Goal: Information Seeking & Learning: Learn about a topic

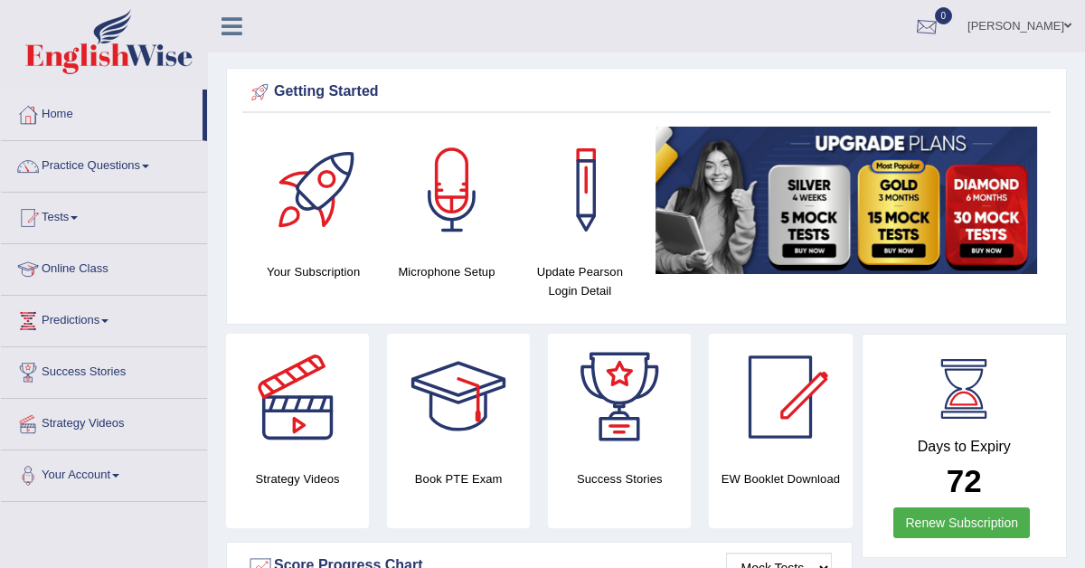
click at [940, 24] on div at bounding box center [926, 27] width 27 height 27
click at [940, 33] on div at bounding box center [926, 27] width 27 height 27
click at [940, 22] on div at bounding box center [926, 27] width 27 height 27
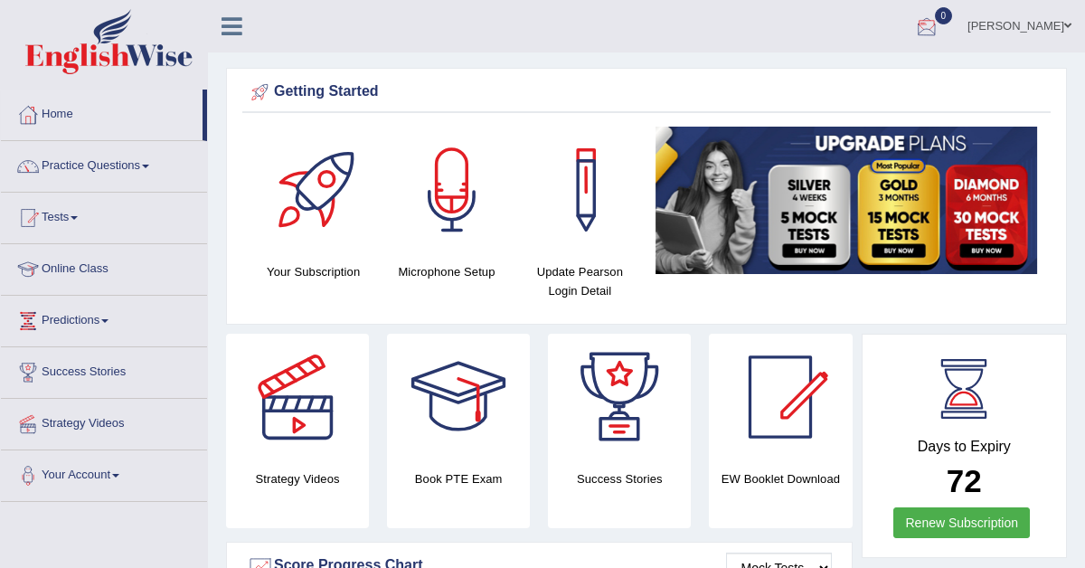
click at [940, 27] on div at bounding box center [926, 27] width 27 height 27
click at [1006, 27] on link "[PERSON_NAME]" at bounding box center [1019, 23] width 131 height 47
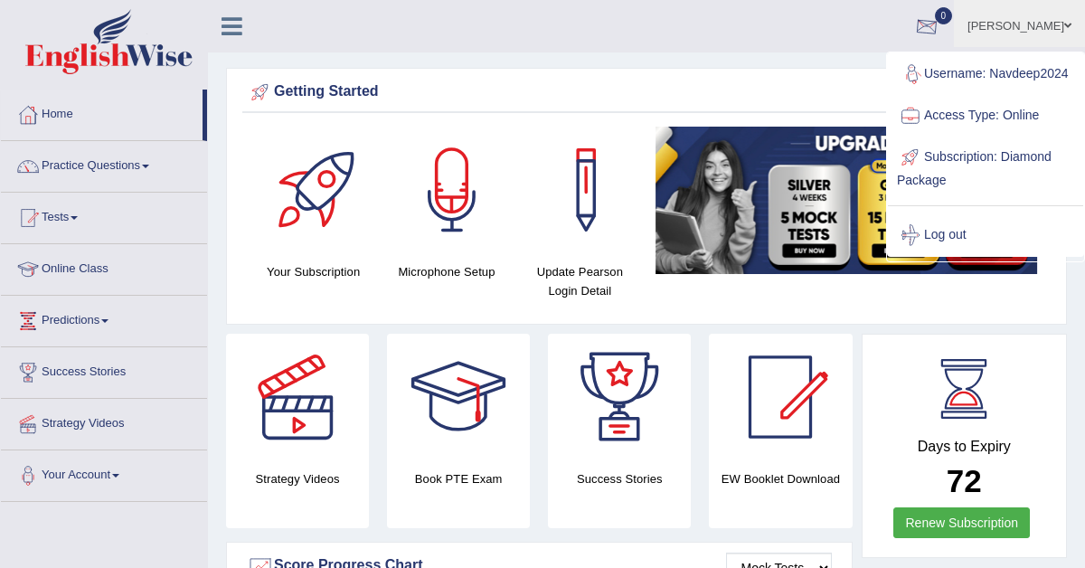
click at [815, 42] on ul "Navdeep kaur Toggle navigation Username: Navdeep2024 Access Type: Online Subscr…" at bounding box center [778, 26] width 614 height 52
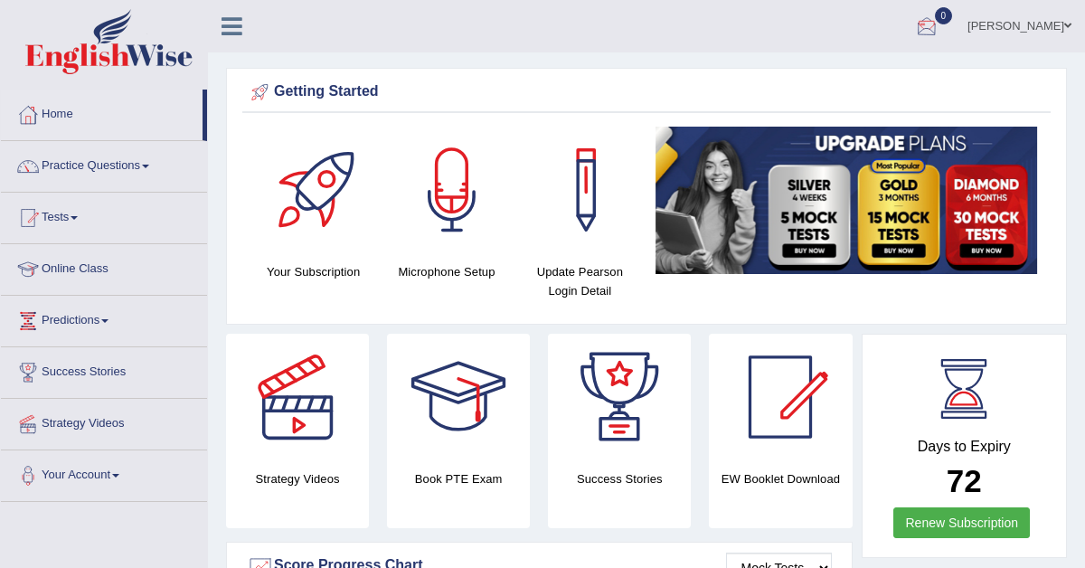
click at [940, 33] on div at bounding box center [926, 27] width 27 height 27
click at [940, 28] on div at bounding box center [926, 27] width 27 height 27
click at [940, 24] on div at bounding box center [926, 27] width 27 height 27
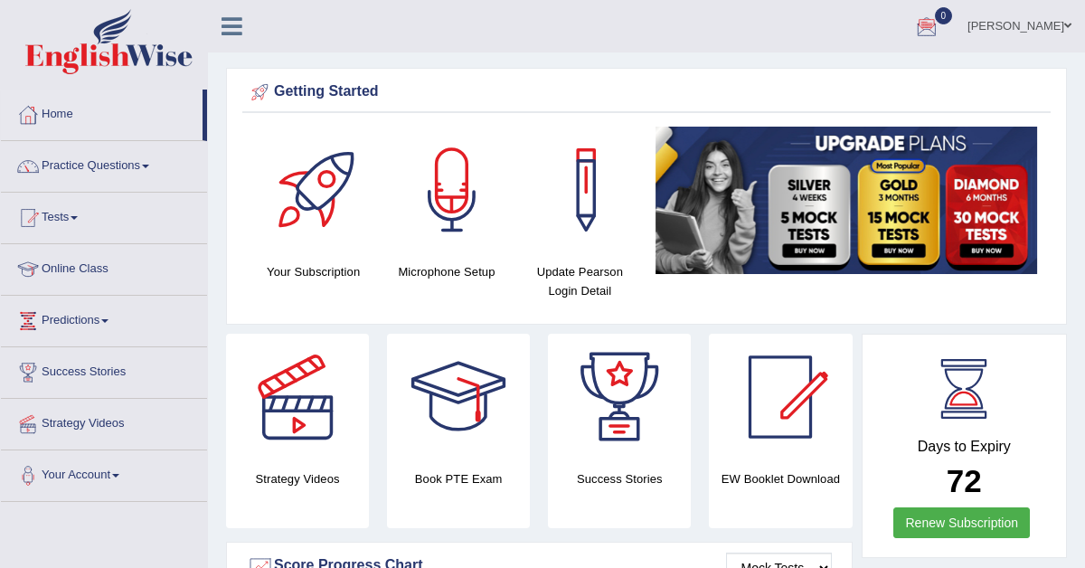
click at [940, 24] on div at bounding box center [926, 27] width 27 height 27
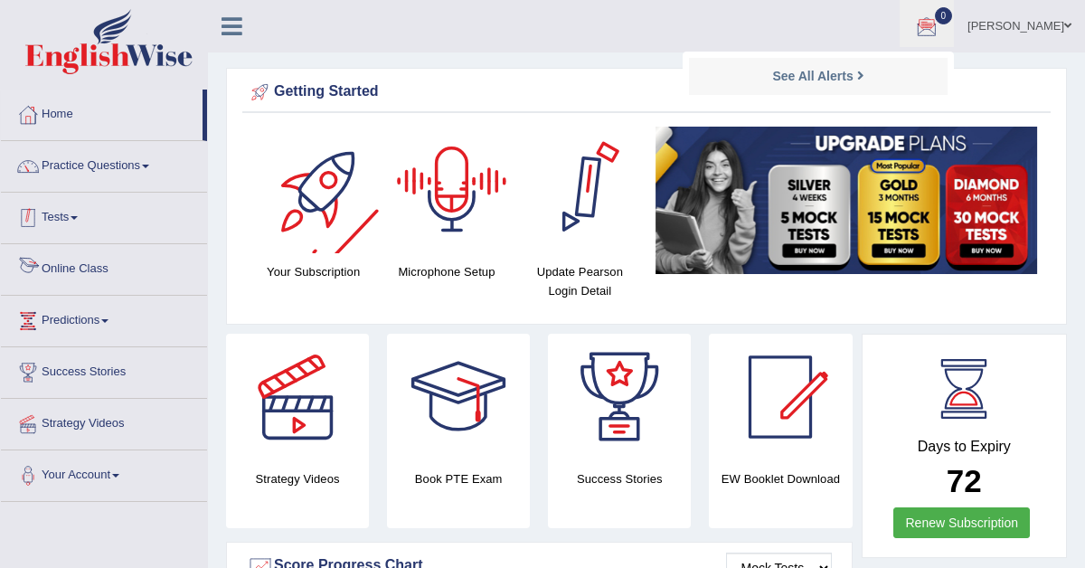
click at [71, 212] on link "Tests" at bounding box center [104, 215] width 206 height 45
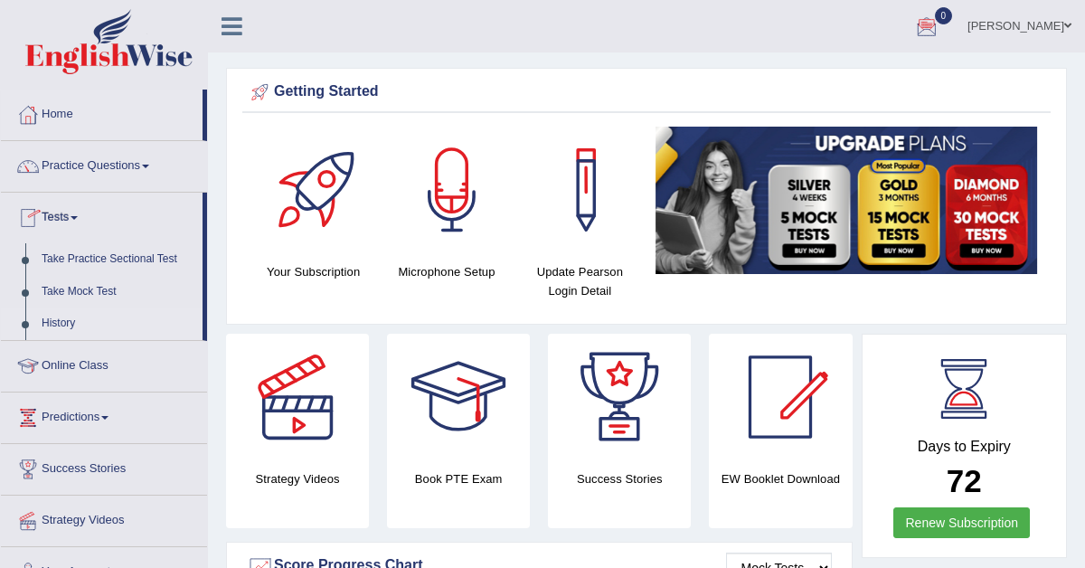
click at [58, 321] on link "History" at bounding box center [117, 323] width 169 height 33
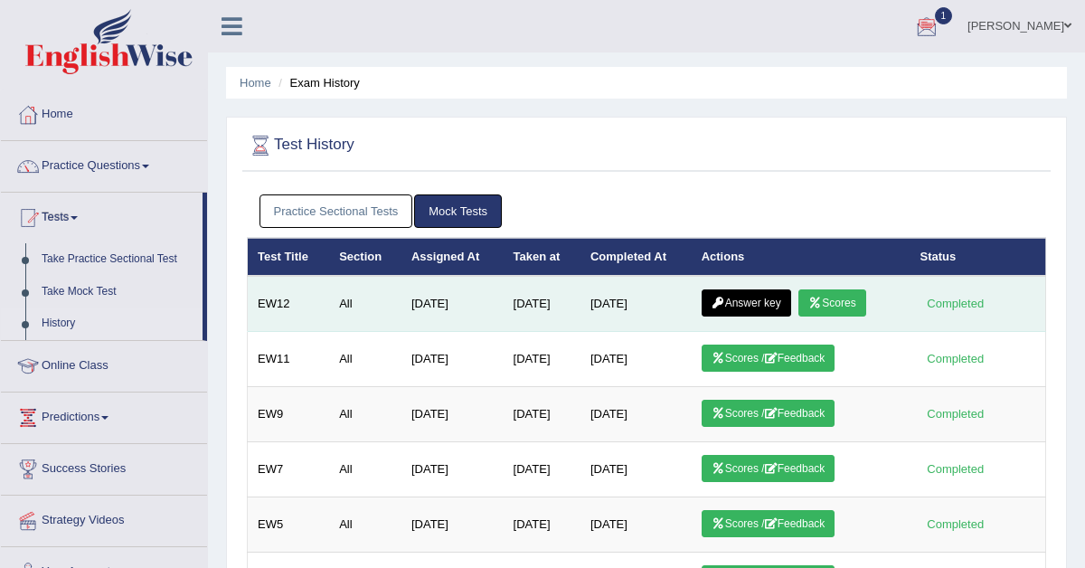
click at [756, 298] on link "Answer key" at bounding box center [746, 302] width 89 height 27
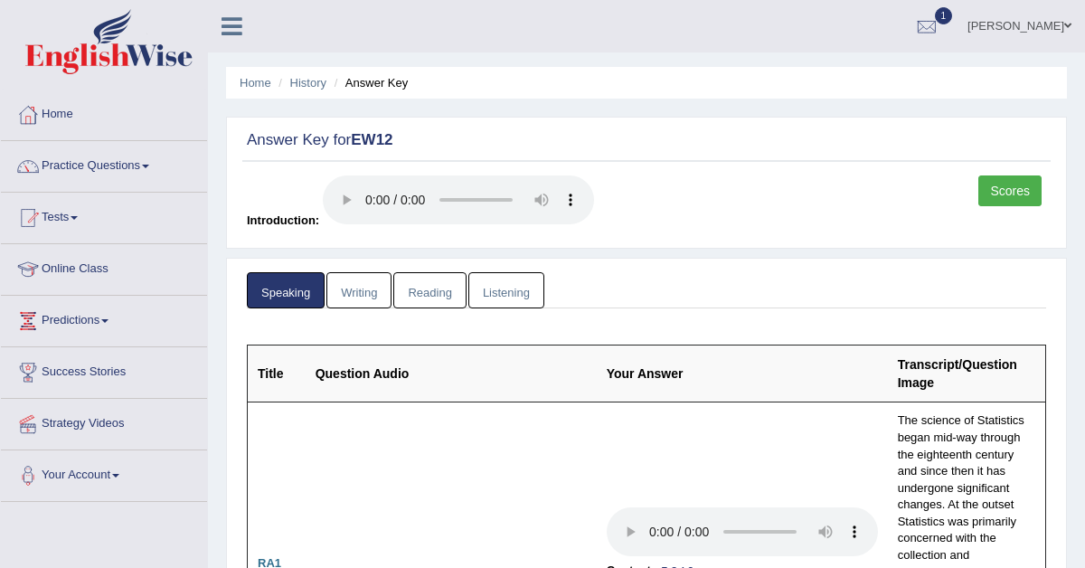
click at [1009, 193] on link "Scores" at bounding box center [1009, 190] width 63 height 31
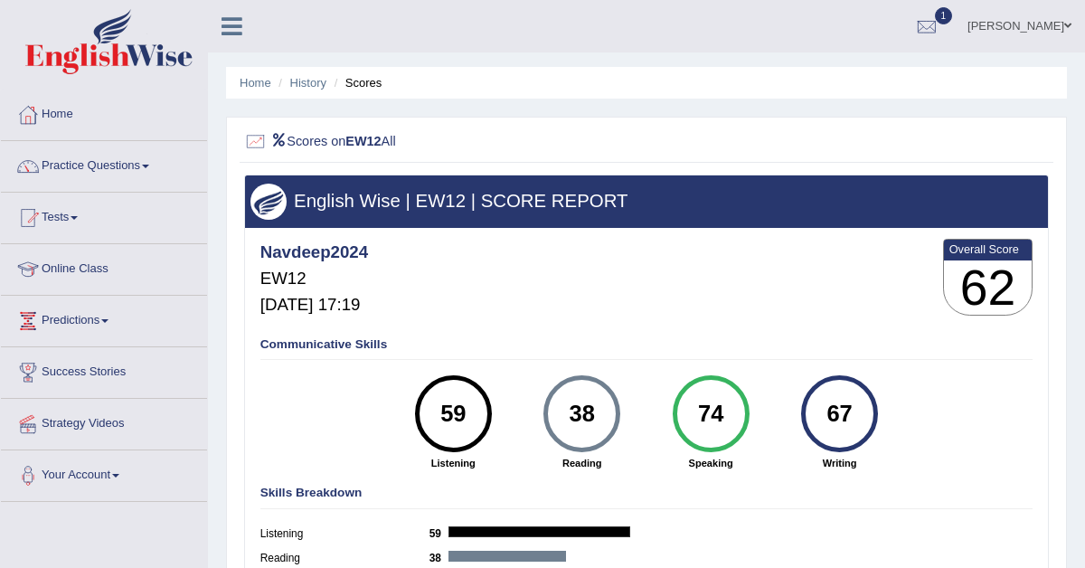
click at [262, 142] on div at bounding box center [256, 142] width 24 height 24
click at [306, 141] on h2 "Scores on EW12 All" at bounding box center [493, 142] width 499 height 24
click at [308, 80] on link "History" at bounding box center [308, 83] width 36 height 14
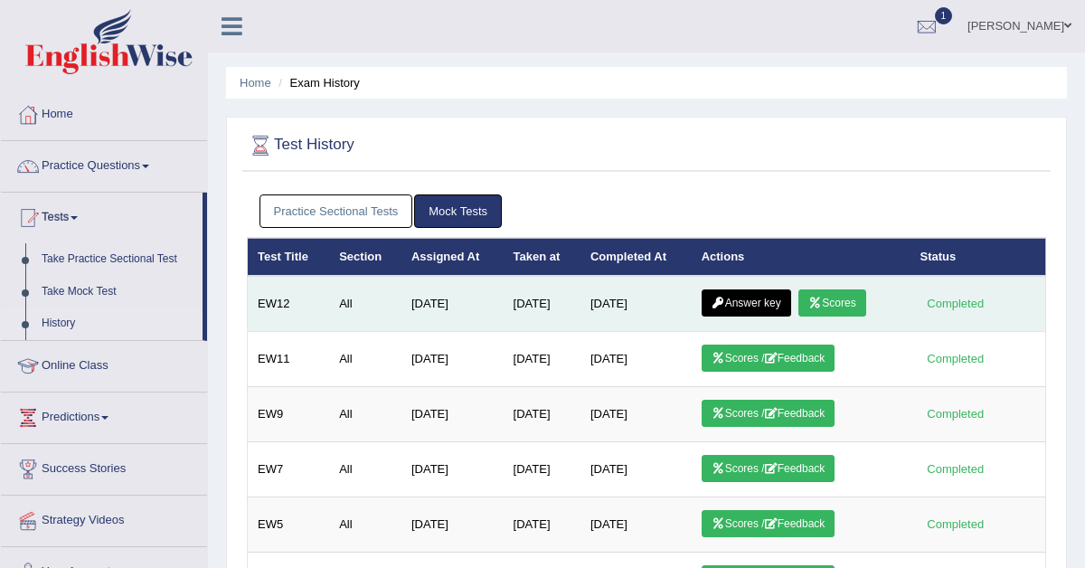
click at [733, 305] on link "Answer key" at bounding box center [746, 302] width 89 height 27
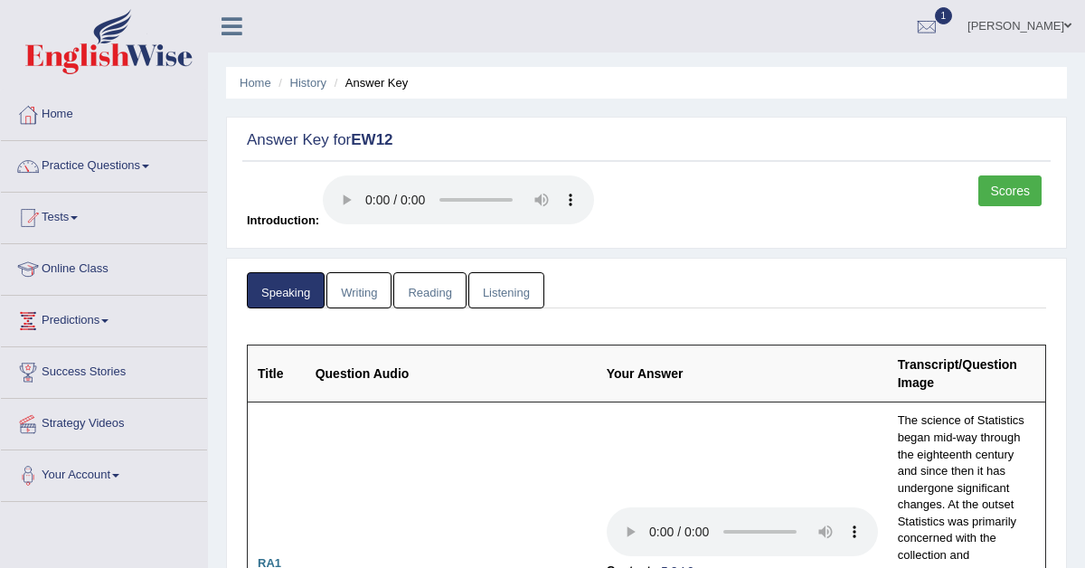
click at [355, 297] on link "Writing" at bounding box center [358, 290] width 65 height 37
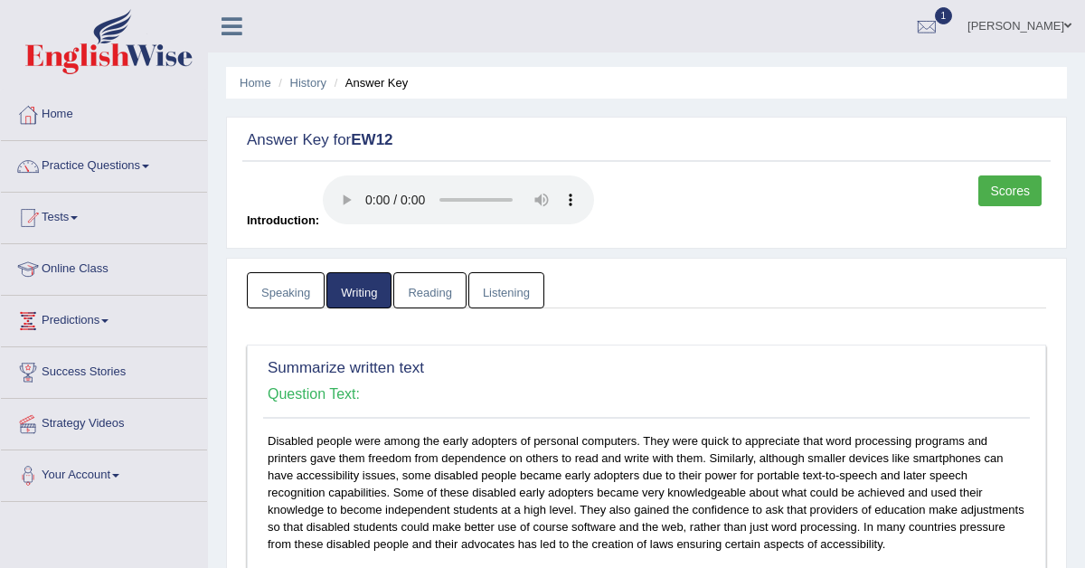
click at [424, 294] on link "Reading" at bounding box center [429, 290] width 72 height 37
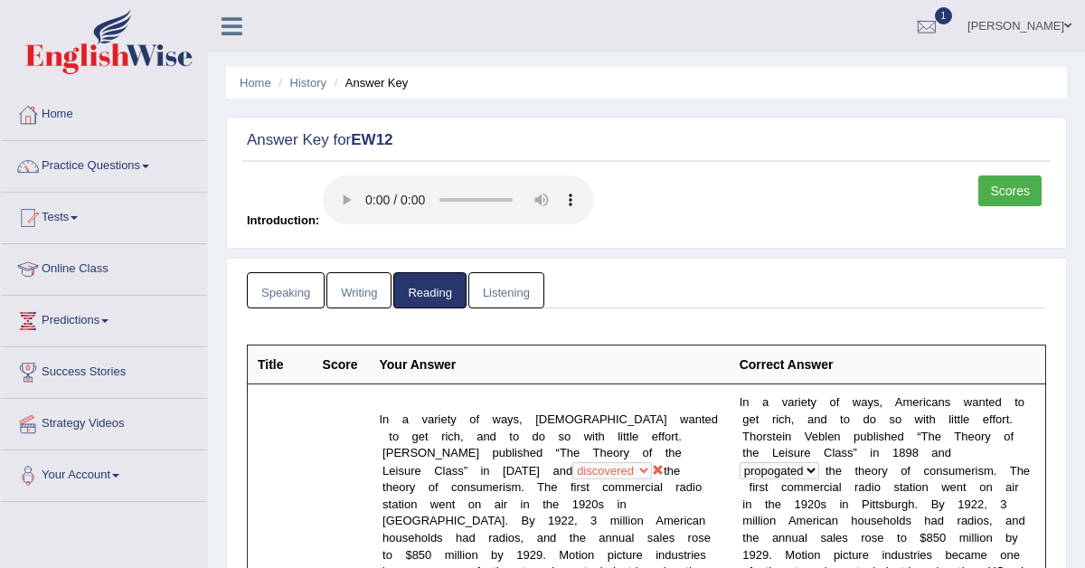
click at [493, 287] on link "Listening" at bounding box center [506, 290] width 76 height 37
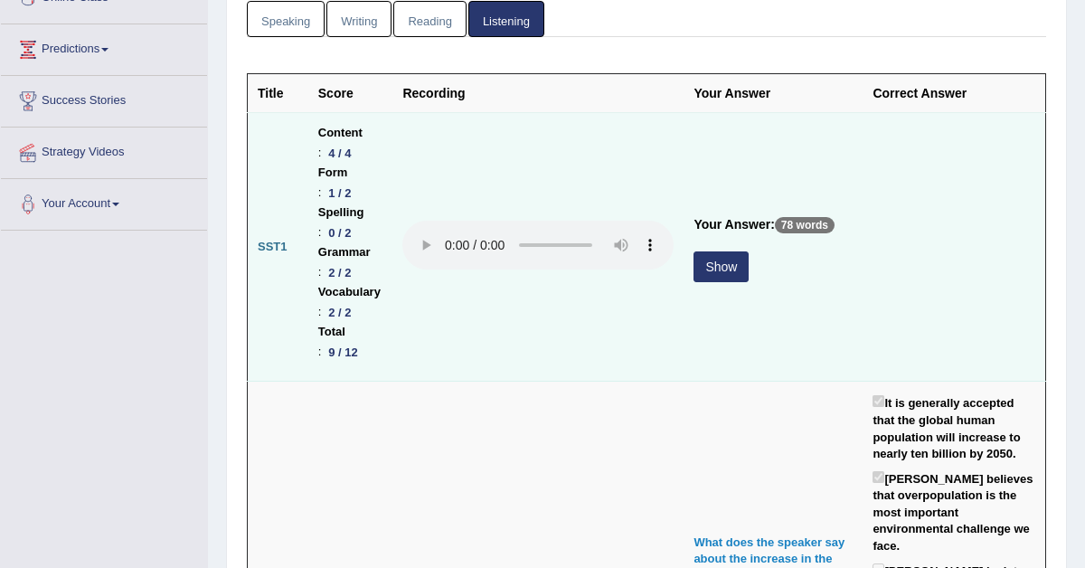
scroll to position [266, 0]
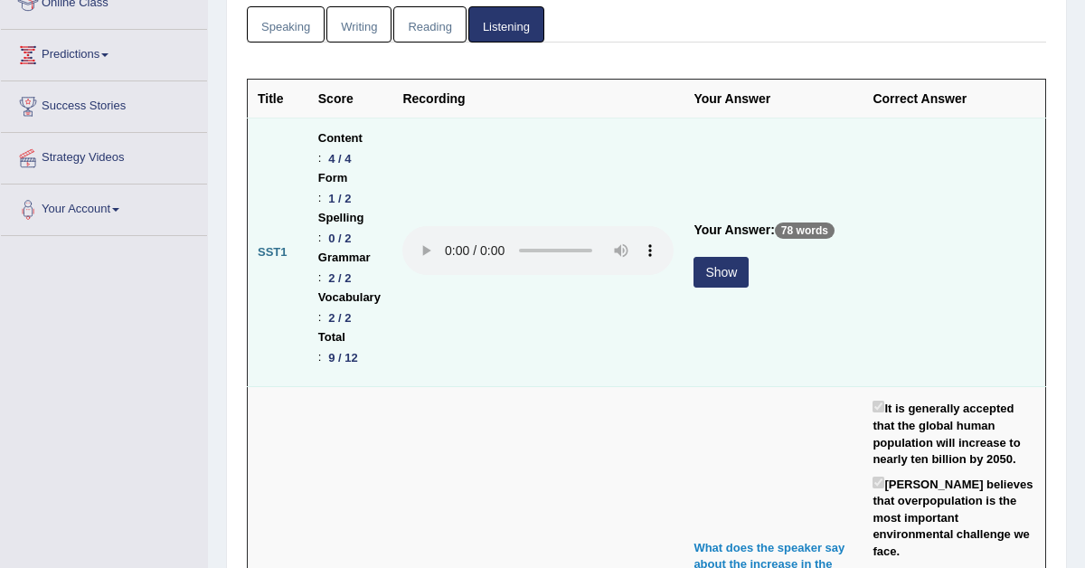
click at [749, 257] on button "Show" at bounding box center [720, 272] width 55 height 31
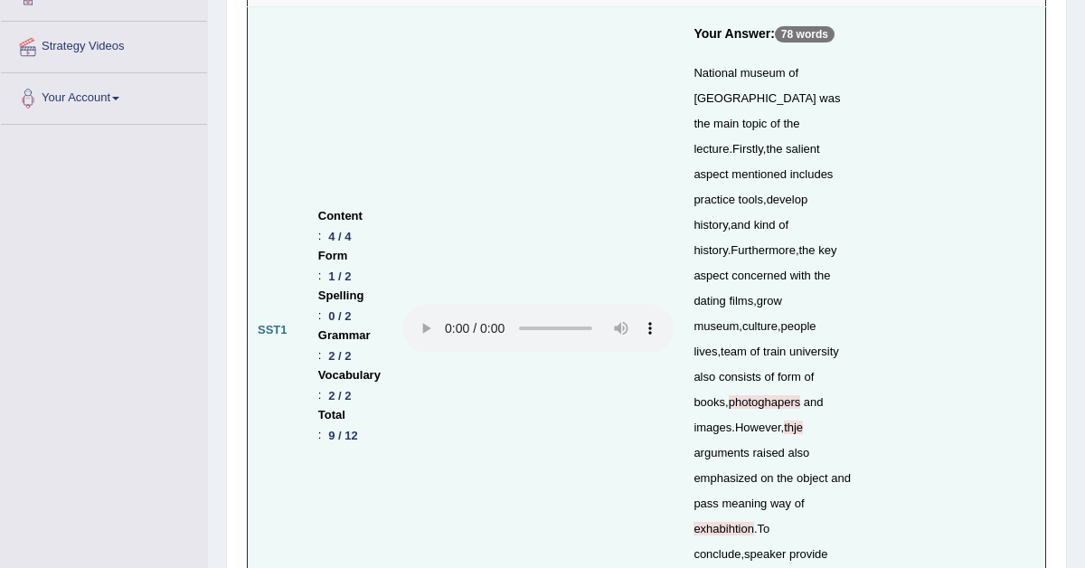
scroll to position [0, 0]
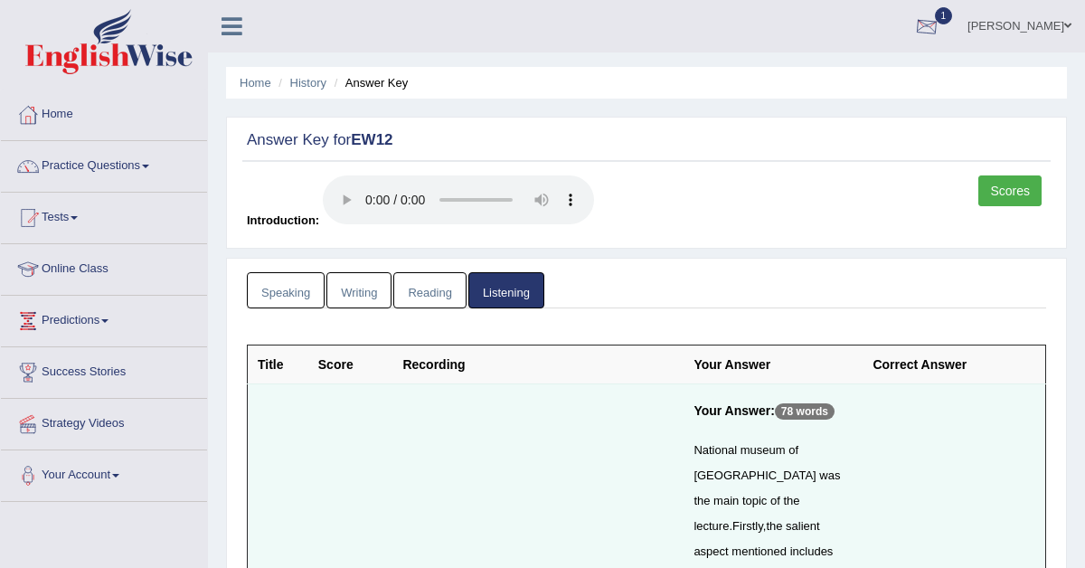
click at [940, 29] on div at bounding box center [926, 27] width 27 height 27
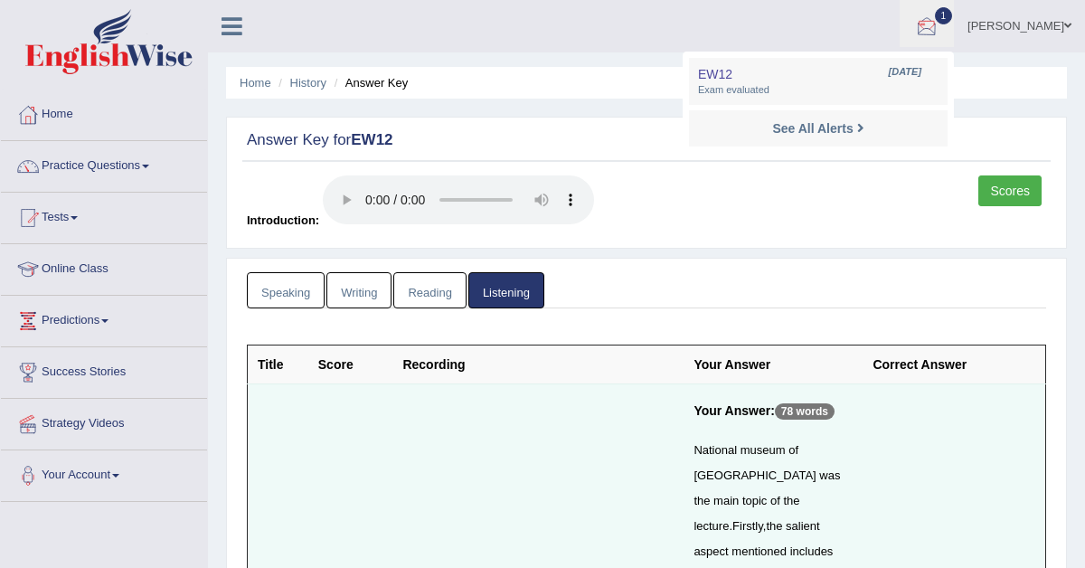
click at [995, 22] on link "[PERSON_NAME]" at bounding box center [1019, 23] width 131 height 47
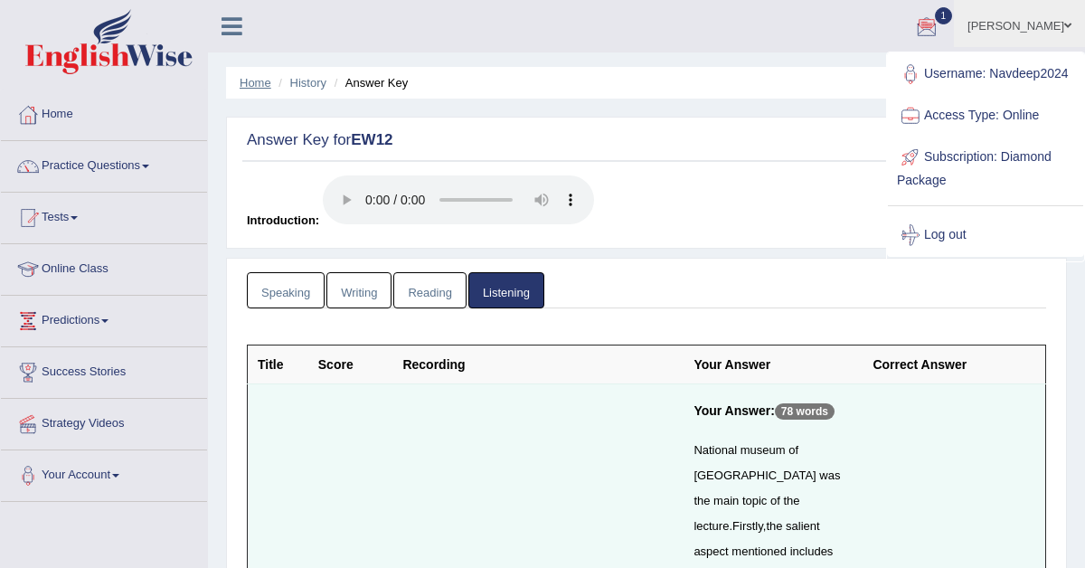
click at [267, 86] on link "Home" at bounding box center [256, 83] width 32 height 14
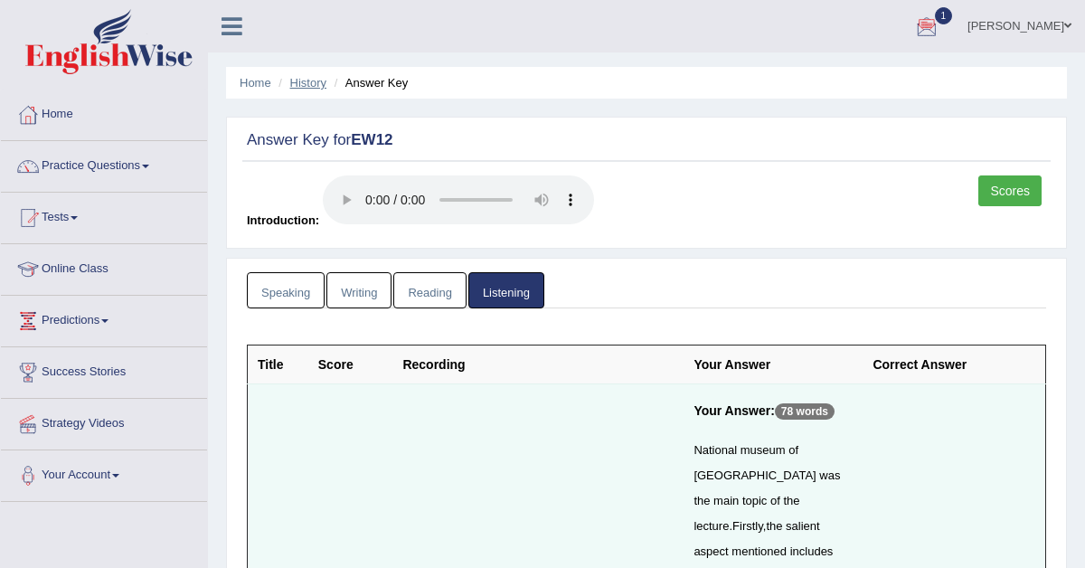
click at [317, 80] on link "History" at bounding box center [308, 83] width 36 height 14
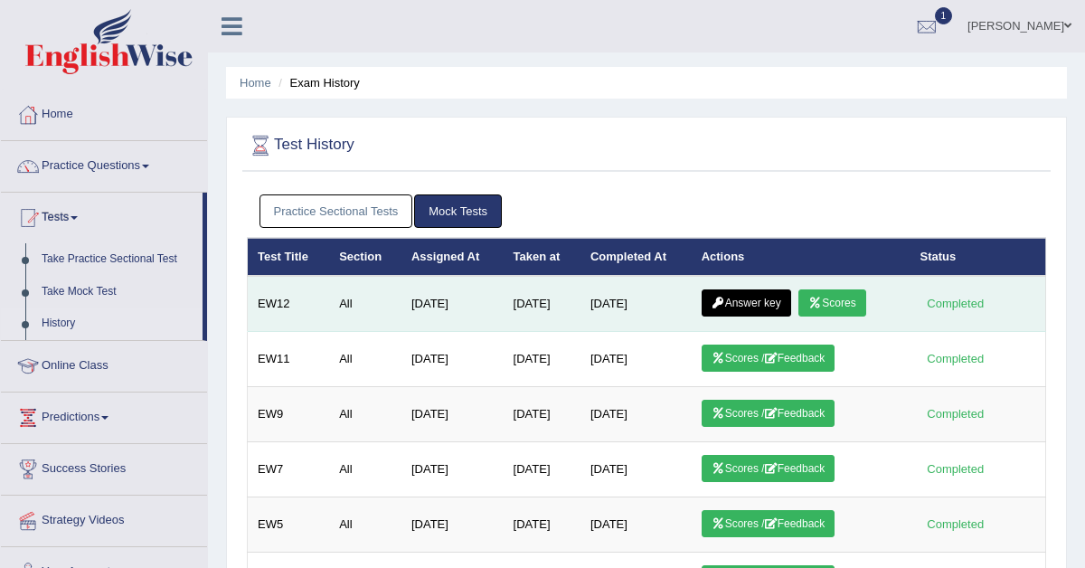
click at [750, 306] on link "Answer key" at bounding box center [746, 302] width 89 height 27
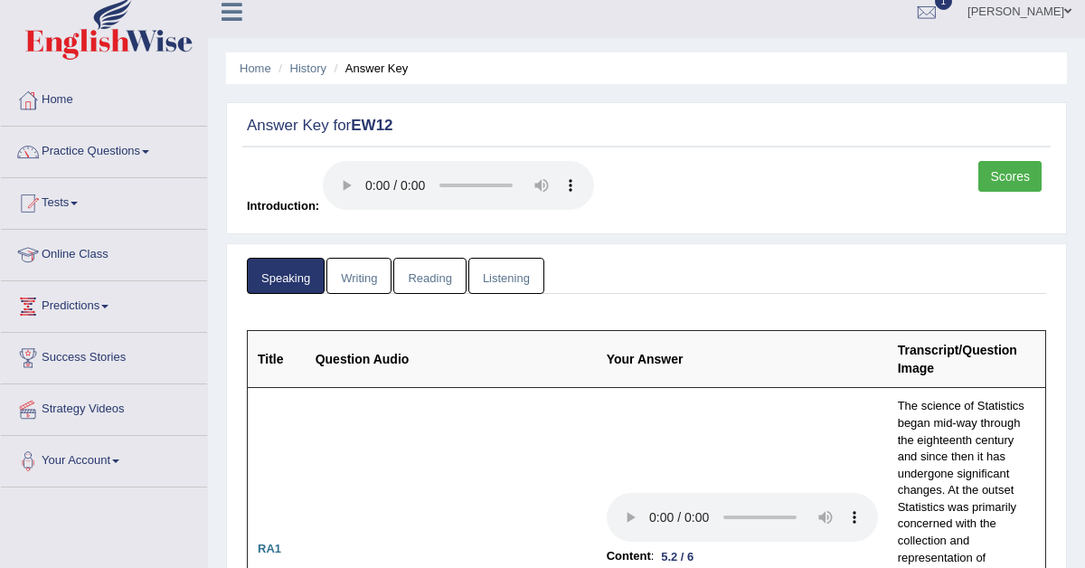
scroll to position [17, 0]
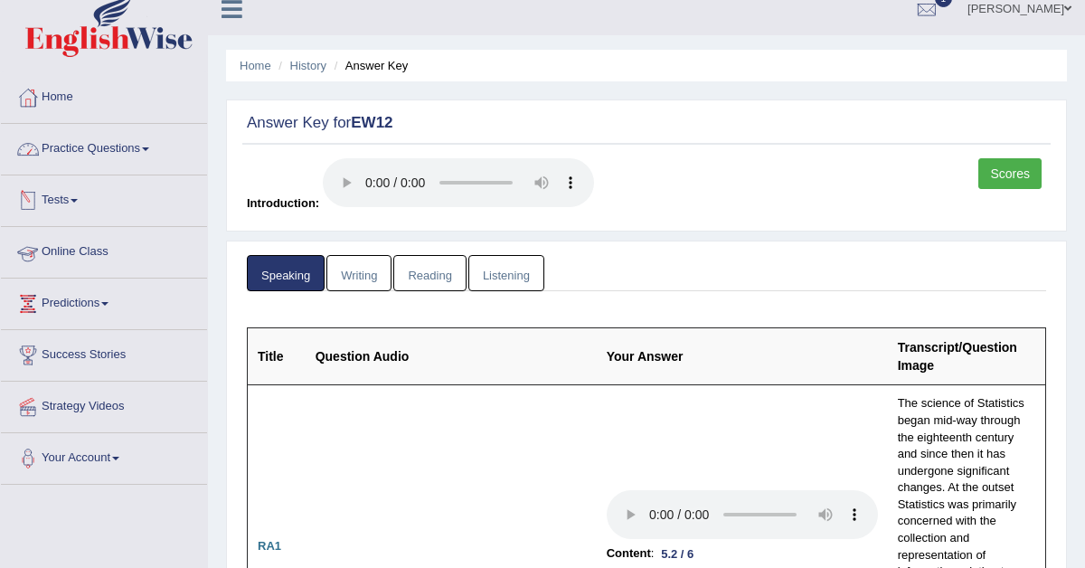
click at [114, 143] on link "Practice Questions" at bounding box center [104, 146] width 206 height 45
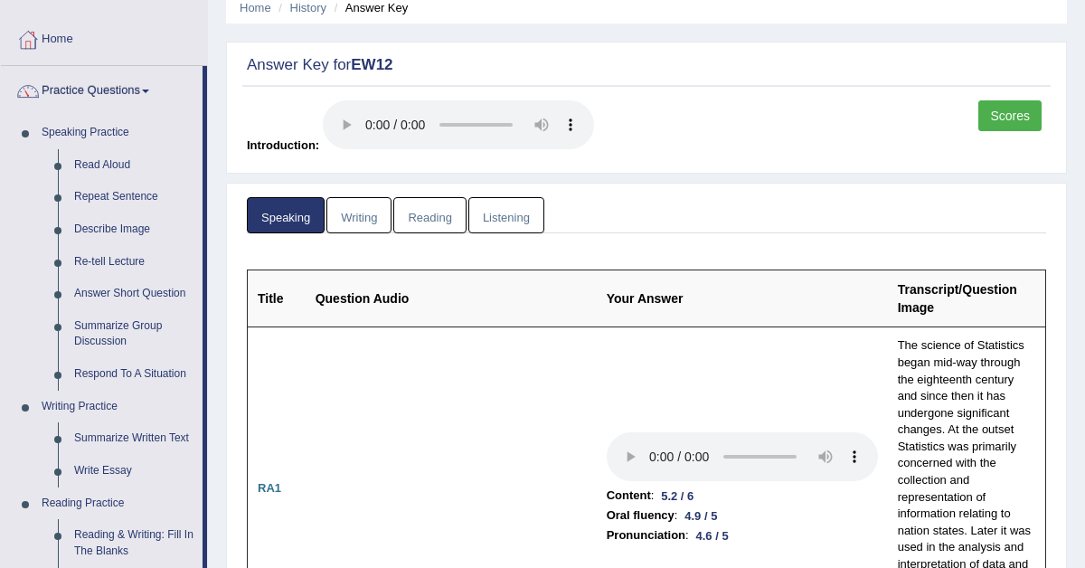
scroll to position [76, 0]
click at [1004, 115] on link "Scores" at bounding box center [1009, 114] width 63 height 31
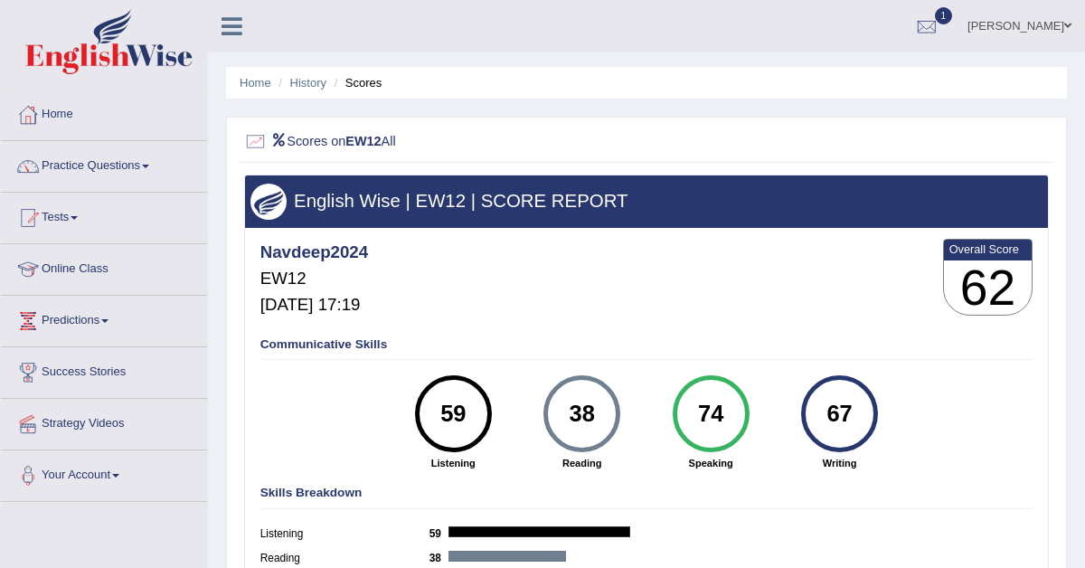
click at [654, 388] on div "74 Speaking" at bounding box center [710, 422] width 128 height 95
click at [940, 23] on div at bounding box center [926, 27] width 27 height 27
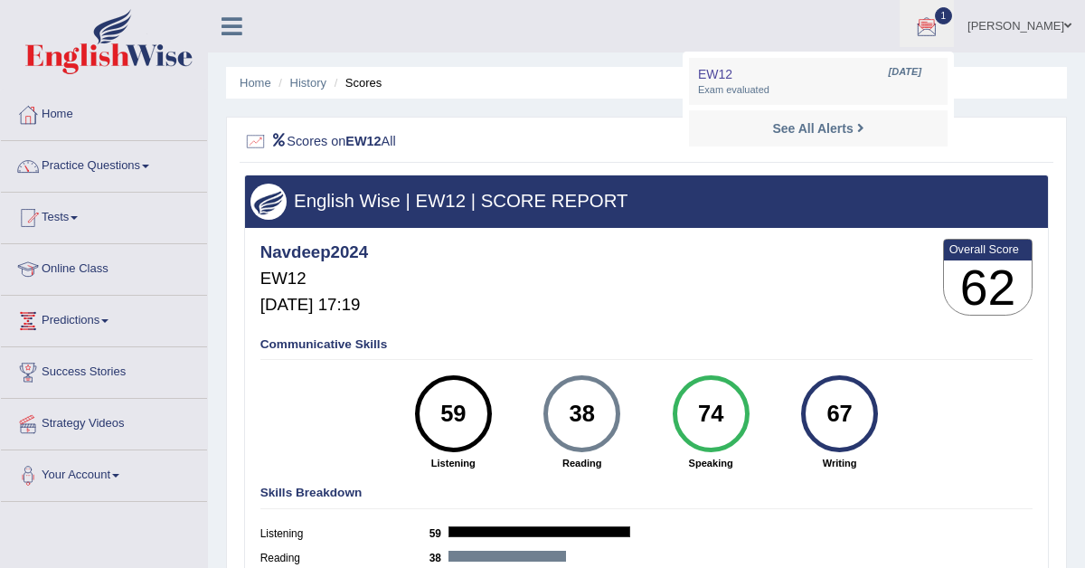
click at [544, 143] on h2 "Scores on EW12 All" at bounding box center [493, 142] width 499 height 24
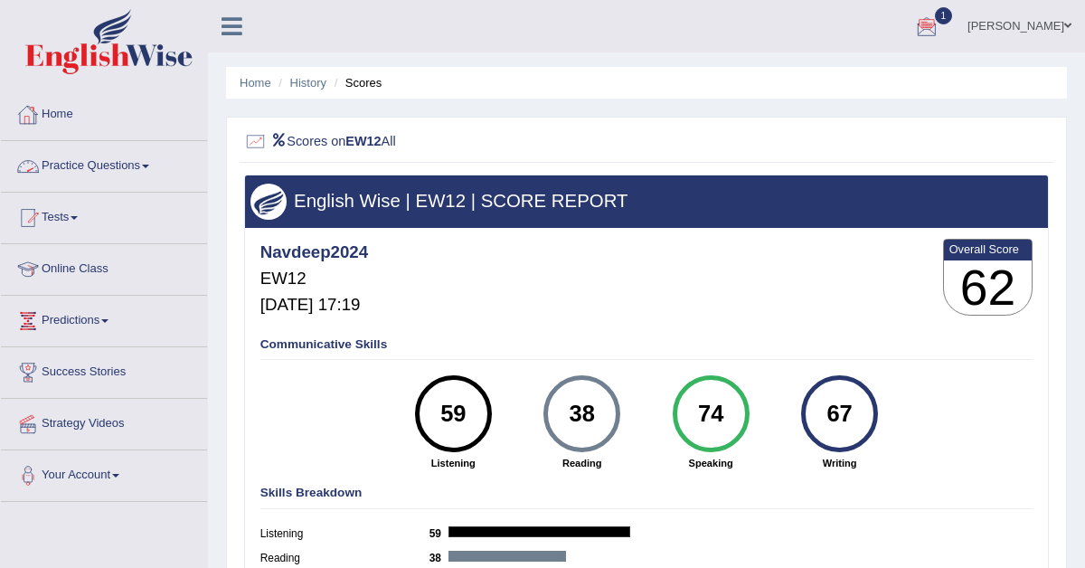
click at [89, 160] on link "Practice Questions" at bounding box center [104, 163] width 206 height 45
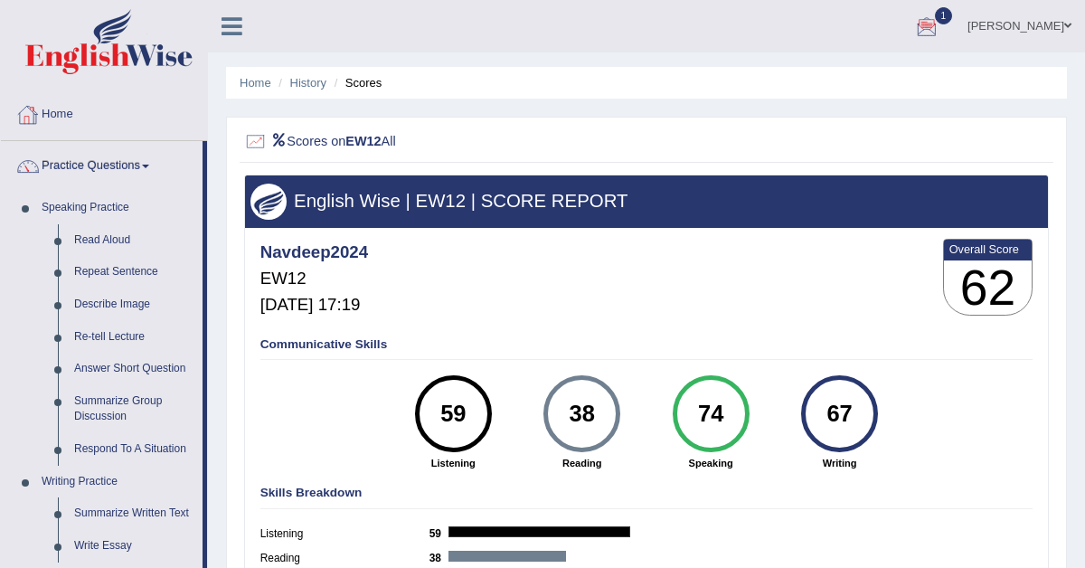
click at [77, 128] on link "Home" at bounding box center [104, 111] width 206 height 45
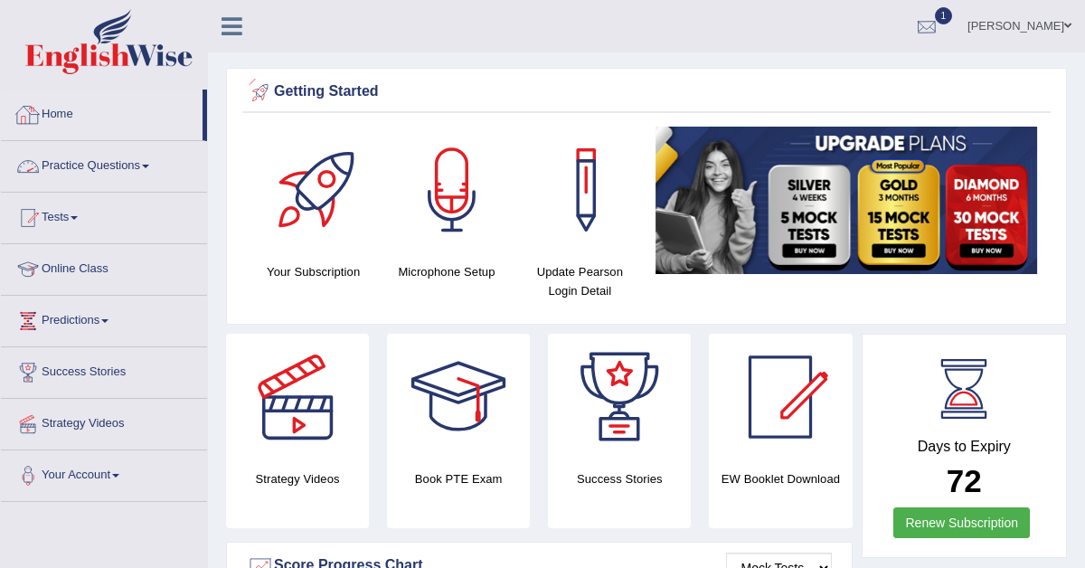
click at [940, 22] on div at bounding box center [926, 27] width 27 height 27
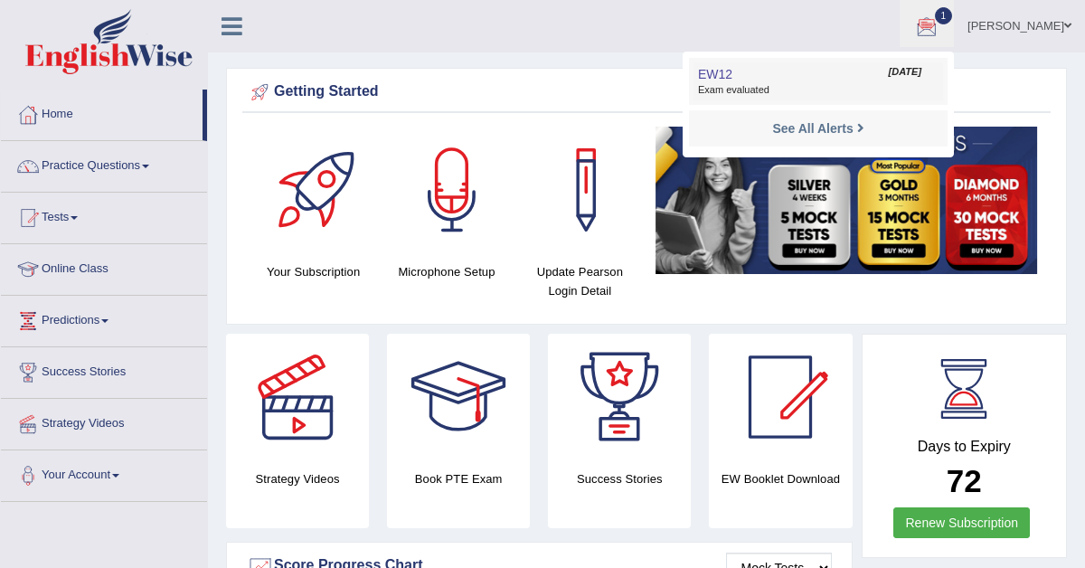
click at [748, 84] on span "Exam evaluated" at bounding box center [818, 90] width 240 height 14
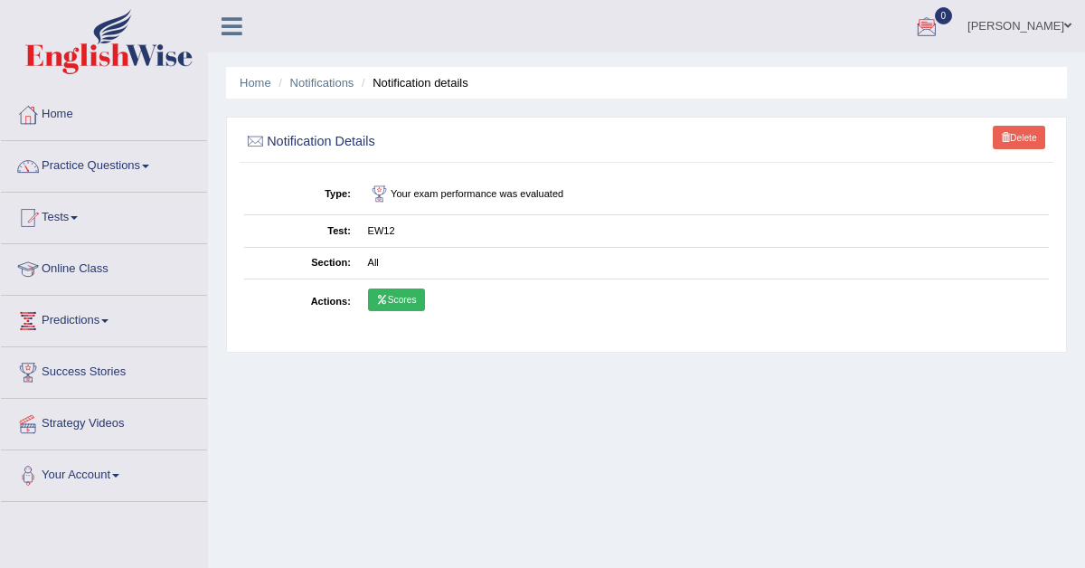
click at [398, 305] on link "Scores" at bounding box center [396, 300] width 57 height 24
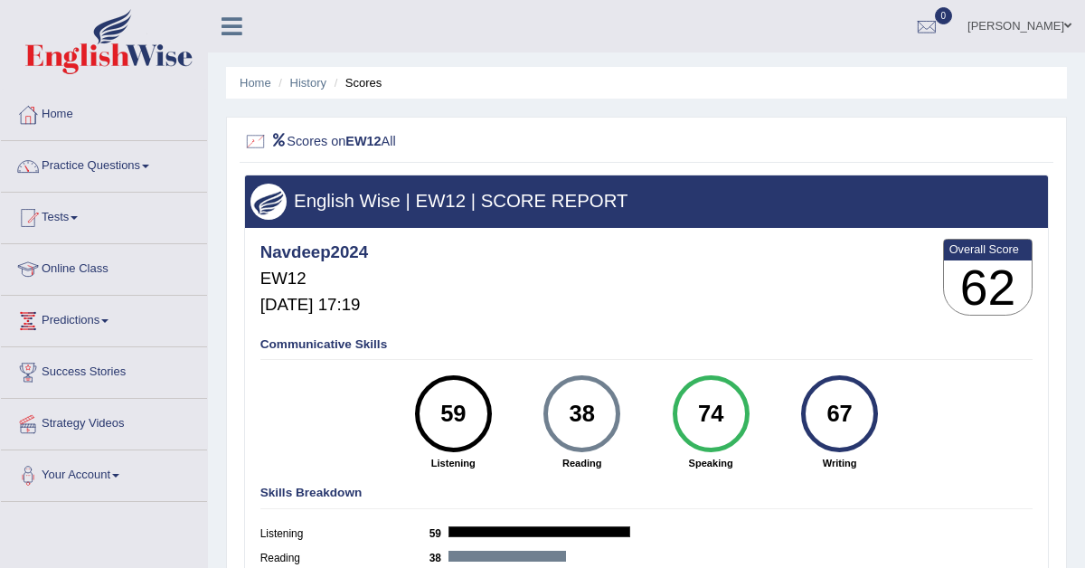
click at [250, 146] on div at bounding box center [256, 142] width 24 height 24
click at [281, 137] on icon at bounding box center [278, 140] width 16 height 13
click at [258, 146] on div at bounding box center [256, 142] width 24 height 24
click at [302, 140] on h2 "Scores on EW12 All" at bounding box center [493, 142] width 499 height 24
click at [251, 141] on div at bounding box center [256, 142] width 24 height 24
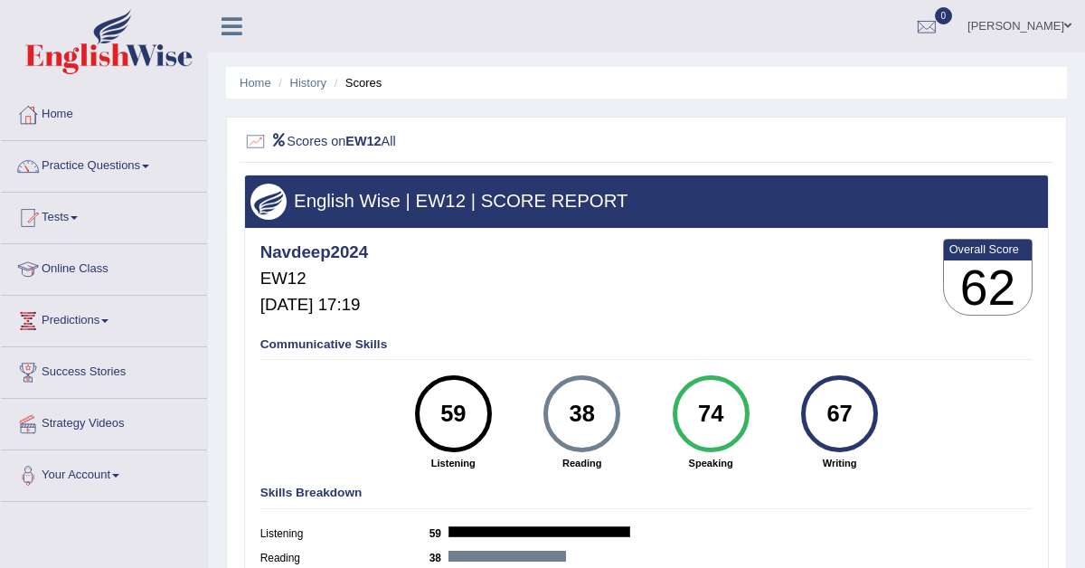
click at [298, 133] on h2 "Scores on EW12 All" at bounding box center [493, 142] width 499 height 24
click at [258, 138] on div at bounding box center [256, 142] width 24 height 24
click at [318, 81] on link "History" at bounding box center [308, 83] width 36 height 14
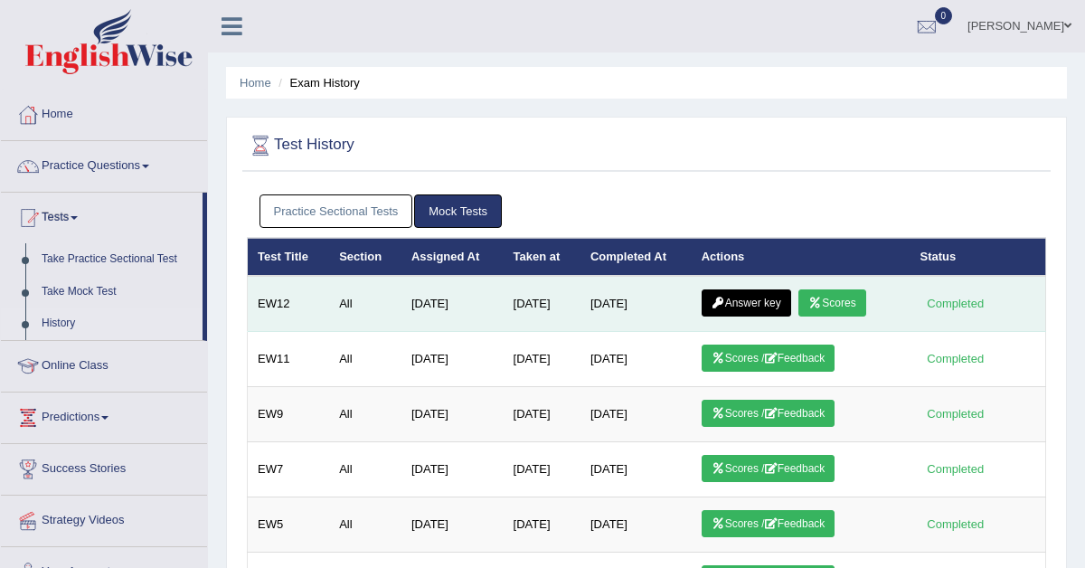
click at [753, 300] on link "Answer key" at bounding box center [746, 302] width 89 height 27
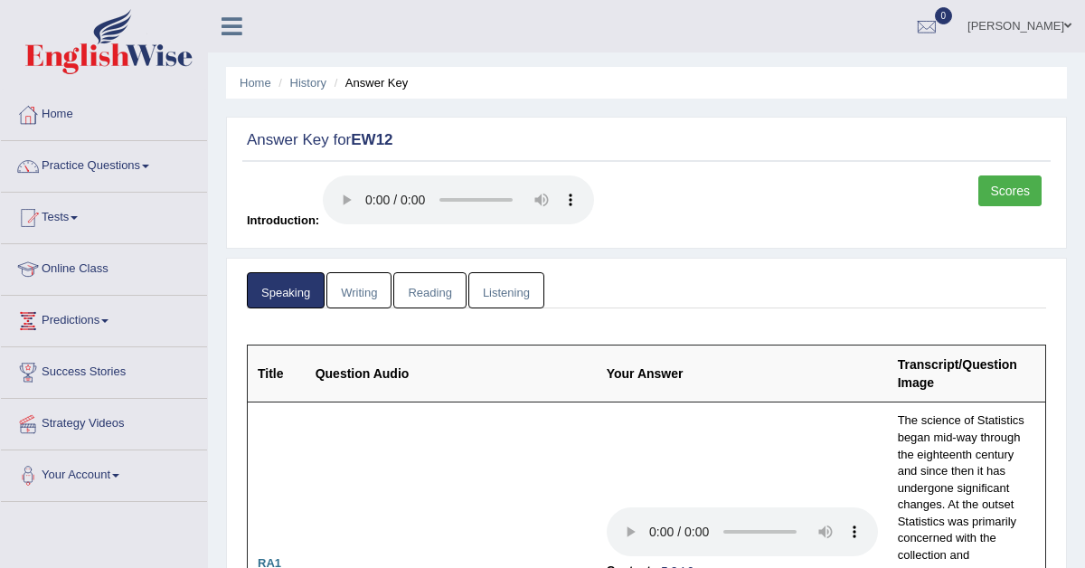
click at [356, 297] on link "Writing" at bounding box center [358, 290] width 65 height 37
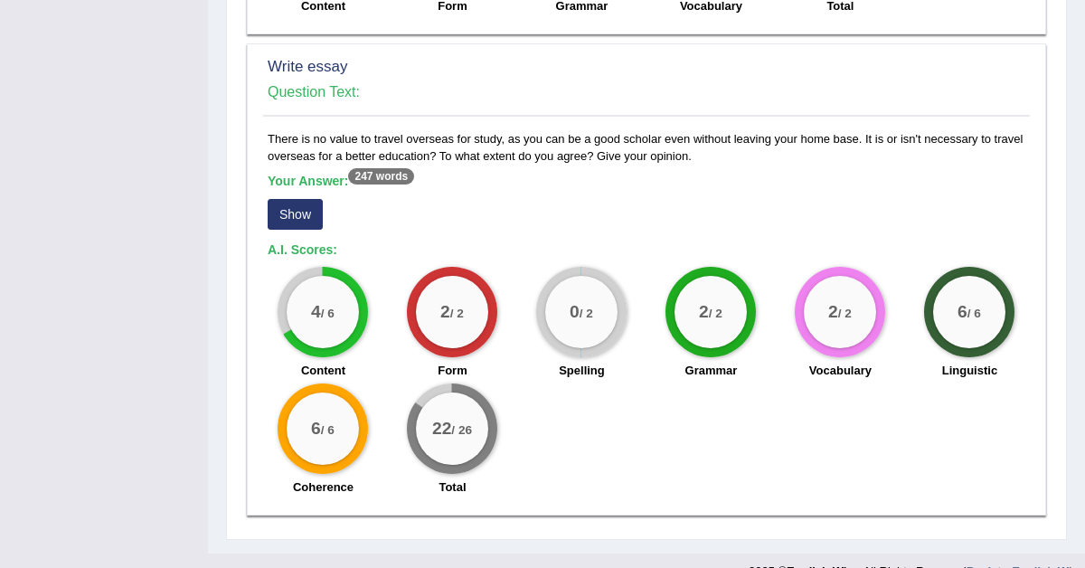
scroll to position [1493, 0]
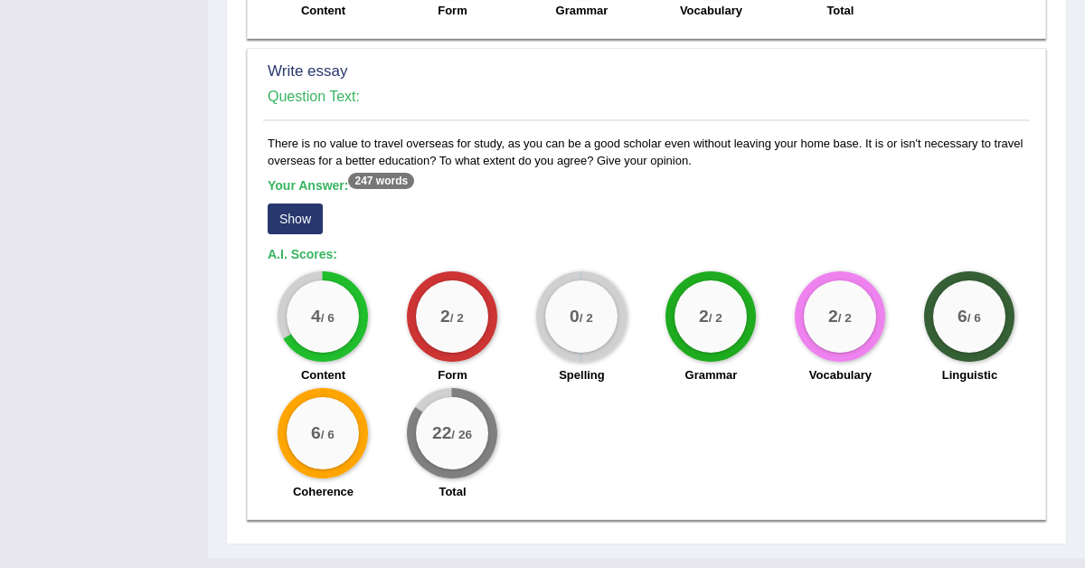
click at [310, 231] on button "Show" at bounding box center [295, 218] width 55 height 31
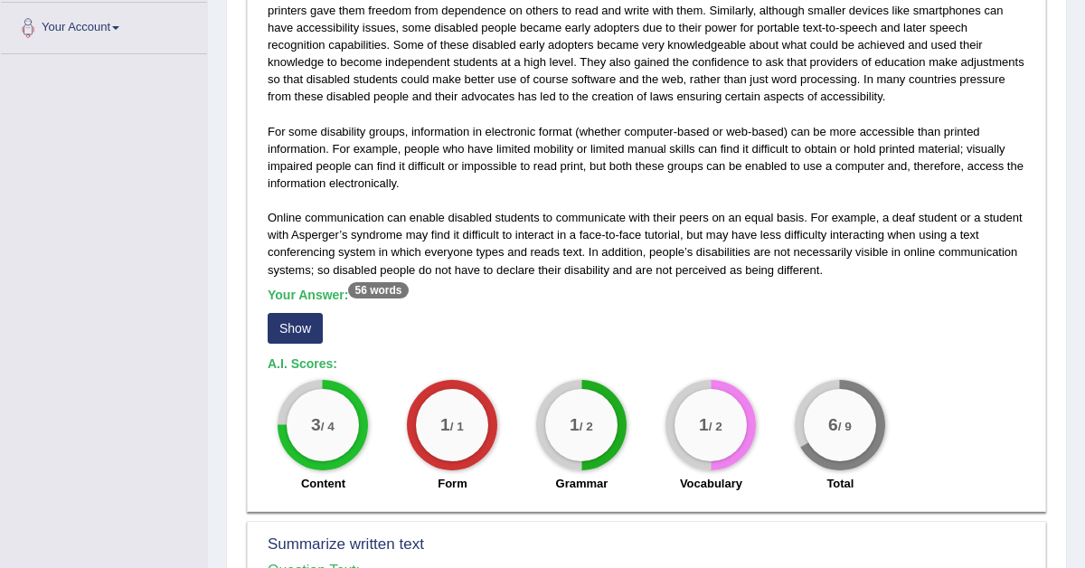
scroll to position [431, 0]
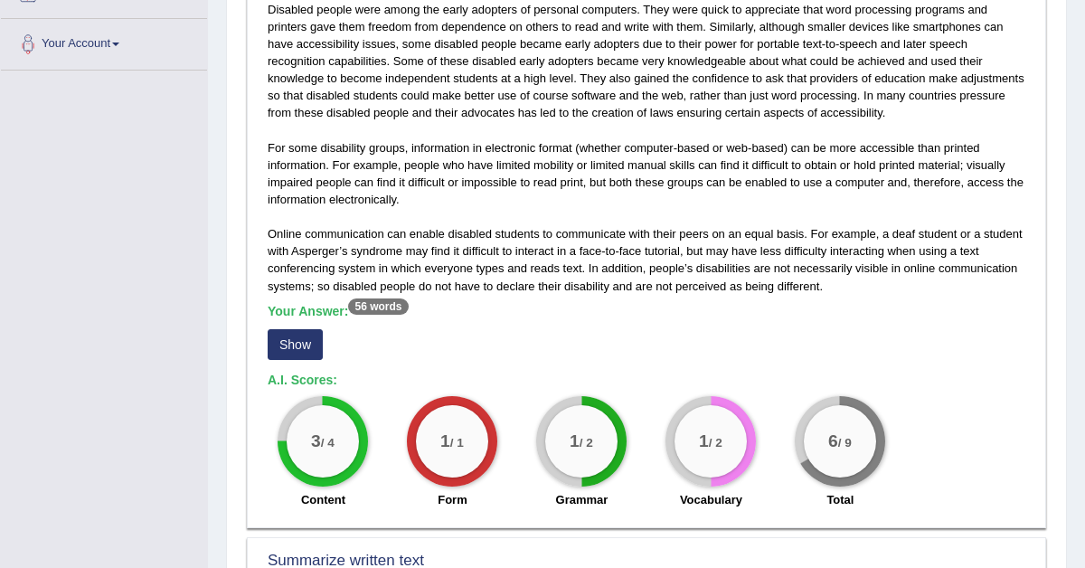
click at [306, 346] on button "Show" at bounding box center [295, 344] width 55 height 31
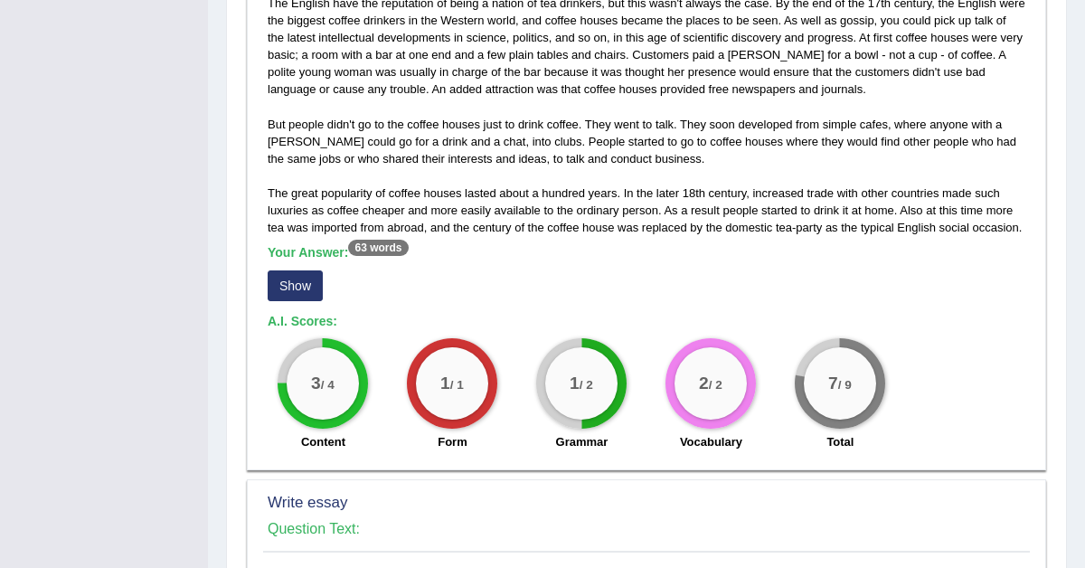
scroll to position [1092, 0]
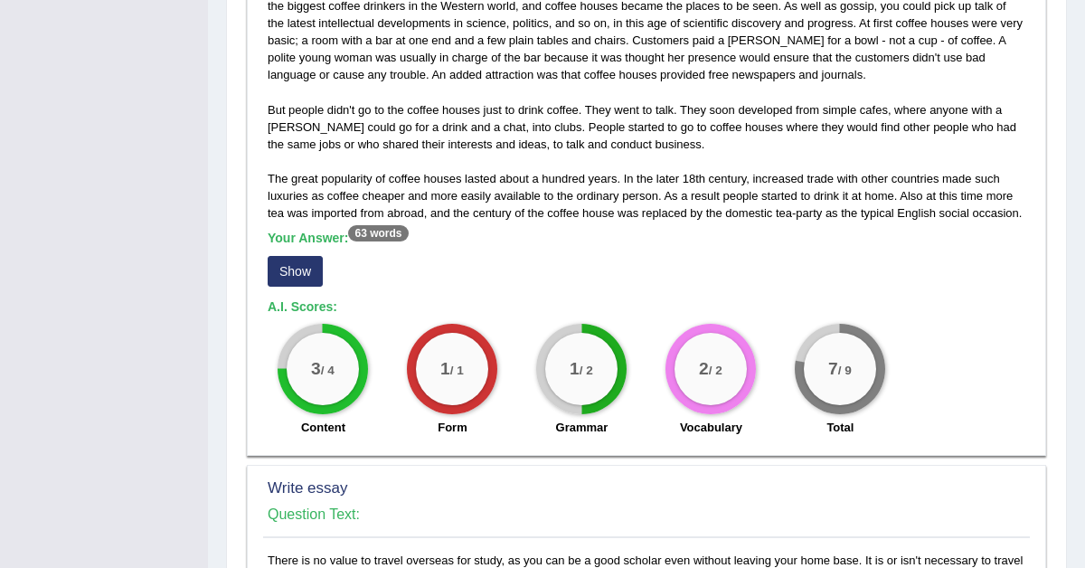
click at [298, 282] on button "Show" at bounding box center [295, 271] width 55 height 31
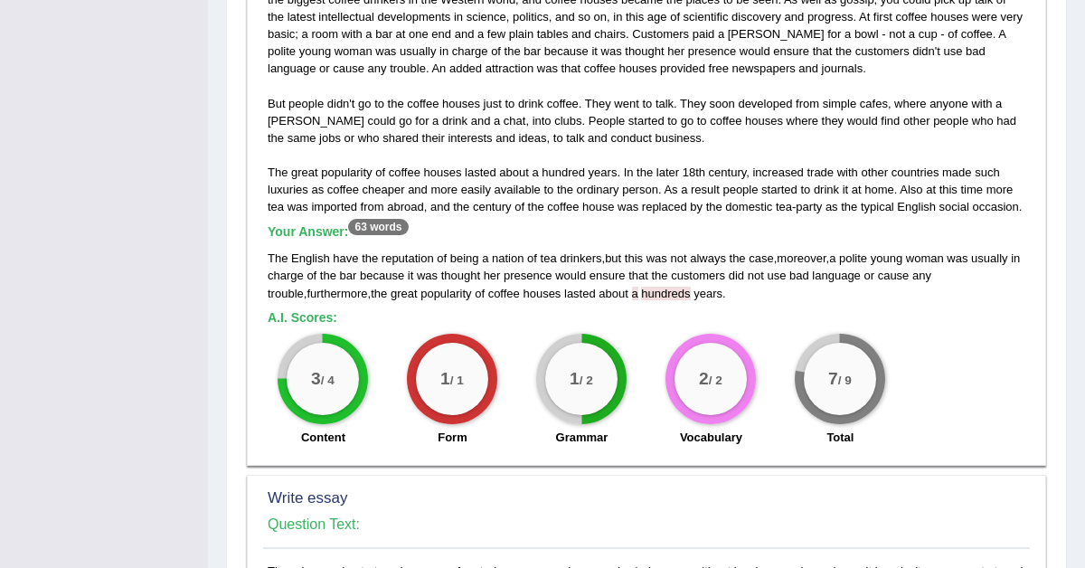
scroll to position [1103, 0]
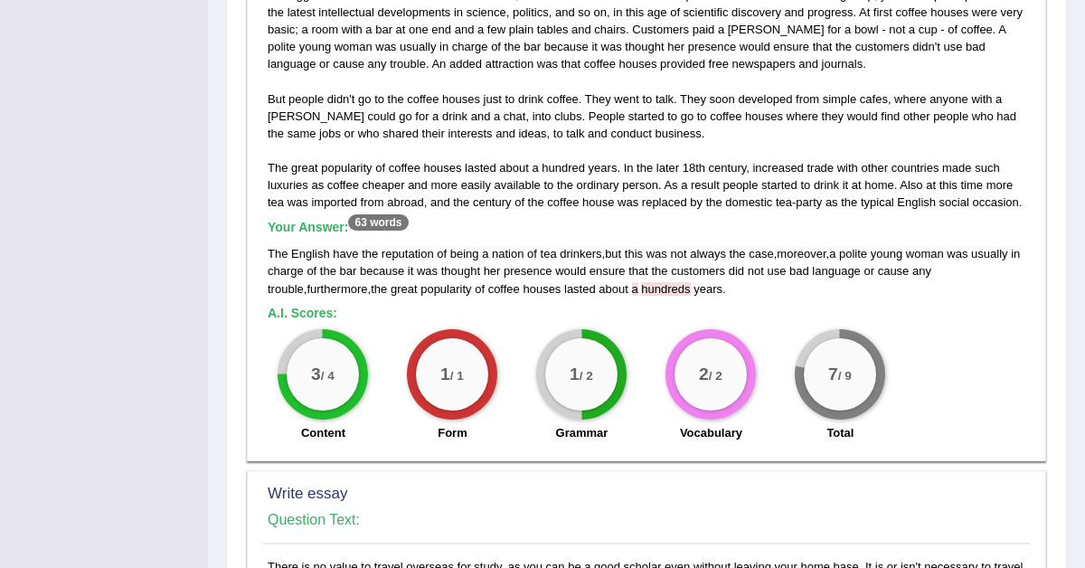
click at [700, 297] on div "The English have the reputation of being a nation of tea drinkers , but this wa…" at bounding box center [647, 271] width 758 height 52
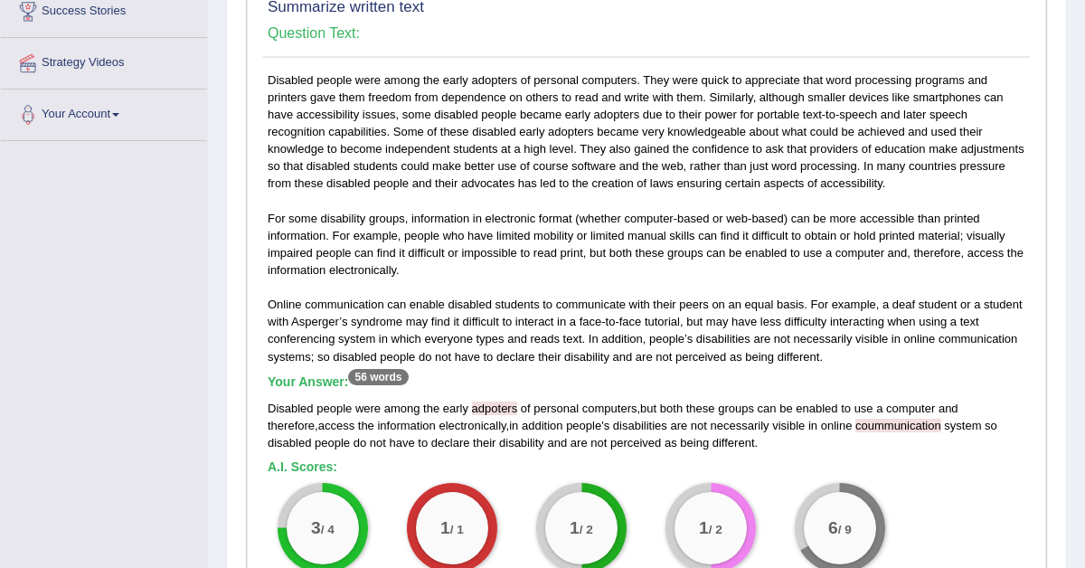
scroll to position [0, 0]
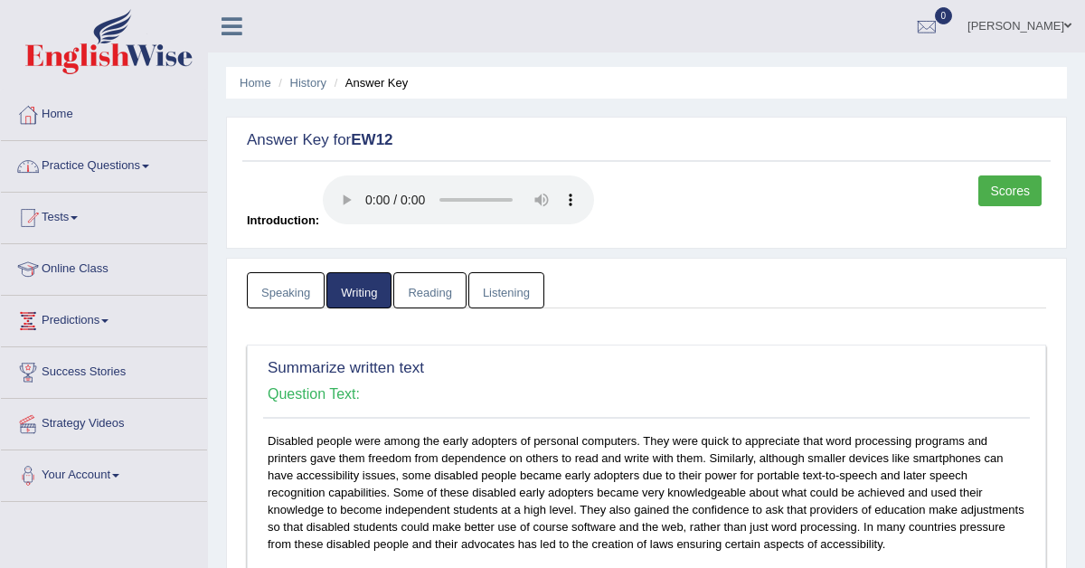
click at [64, 212] on link "Tests" at bounding box center [104, 215] width 206 height 45
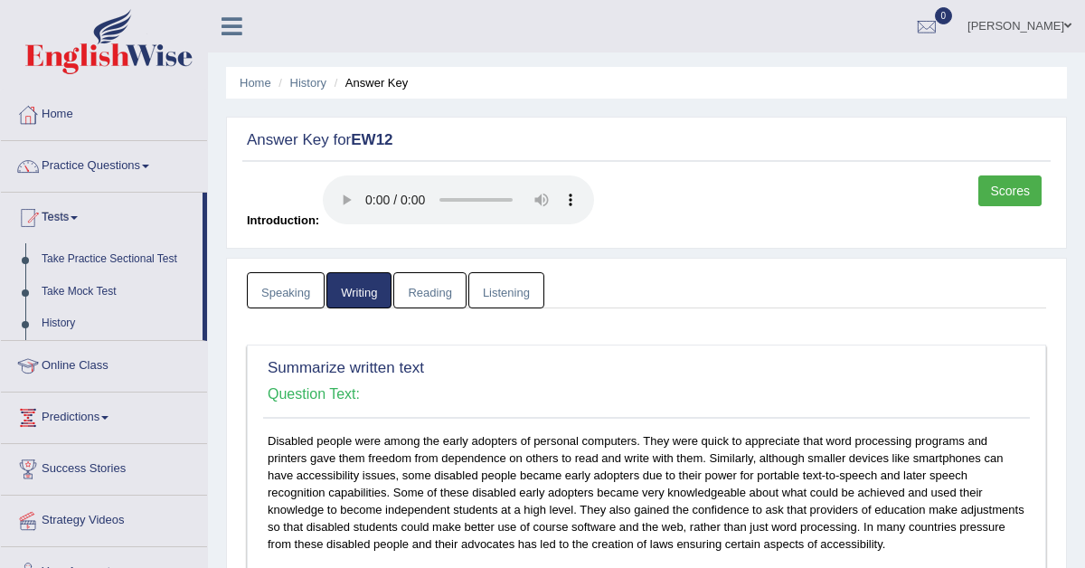
click at [269, 286] on link "Speaking" at bounding box center [286, 290] width 78 height 37
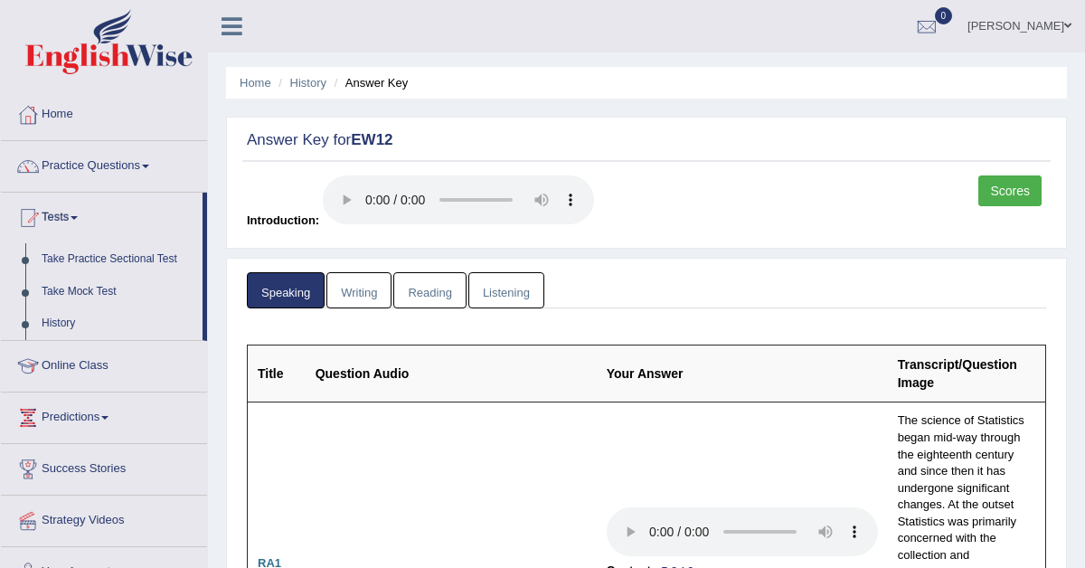
click at [1006, 193] on link "Scores" at bounding box center [1009, 190] width 63 height 31
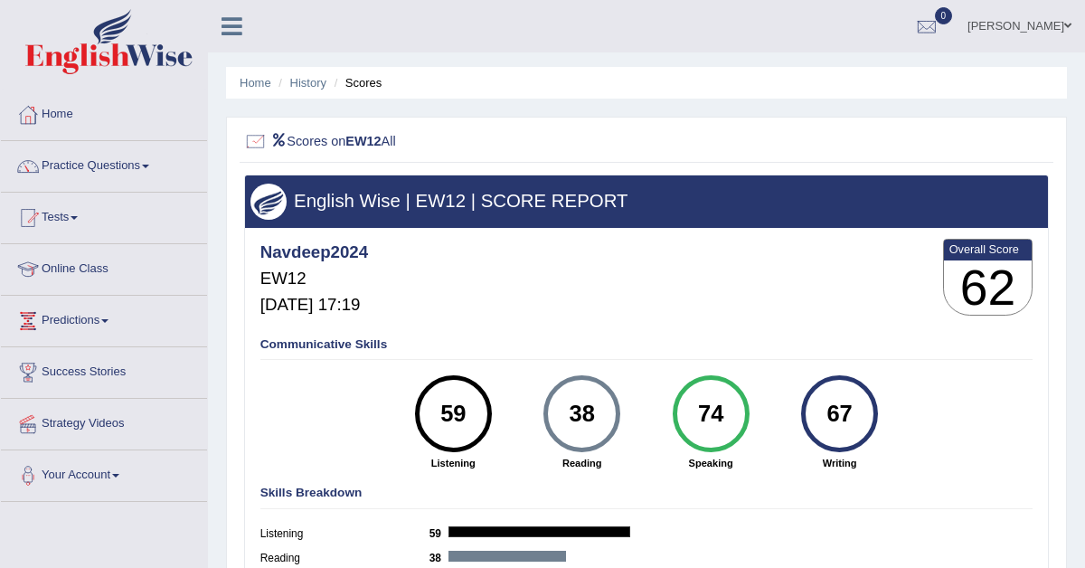
click at [252, 139] on div at bounding box center [256, 142] width 24 height 24
drag, startPoint x: 272, startPoint y: 143, endPoint x: 282, endPoint y: 143, distance: 9.9
click at [278, 143] on icon at bounding box center [278, 140] width 16 height 13
click at [249, 143] on div at bounding box center [256, 142] width 24 height 24
click at [302, 146] on h2 "Scores on EW12 All" at bounding box center [493, 142] width 499 height 24
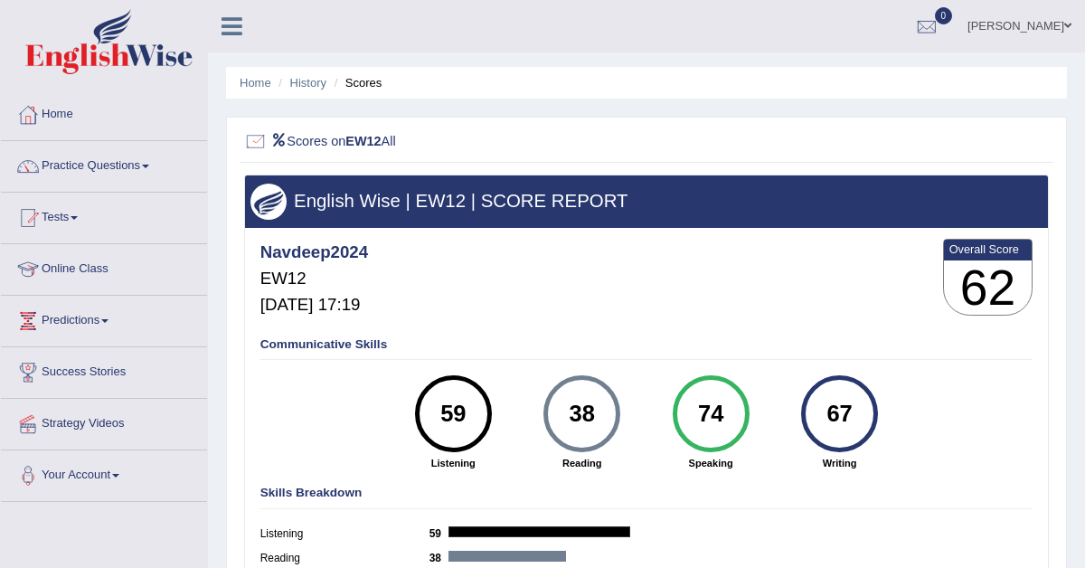
click at [257, 140] on div at bounding box center [256, 142] width 24 height 24
click at [74, 165] on link "Practice Questions" at bounding box center [104, 163] width 206 height 45
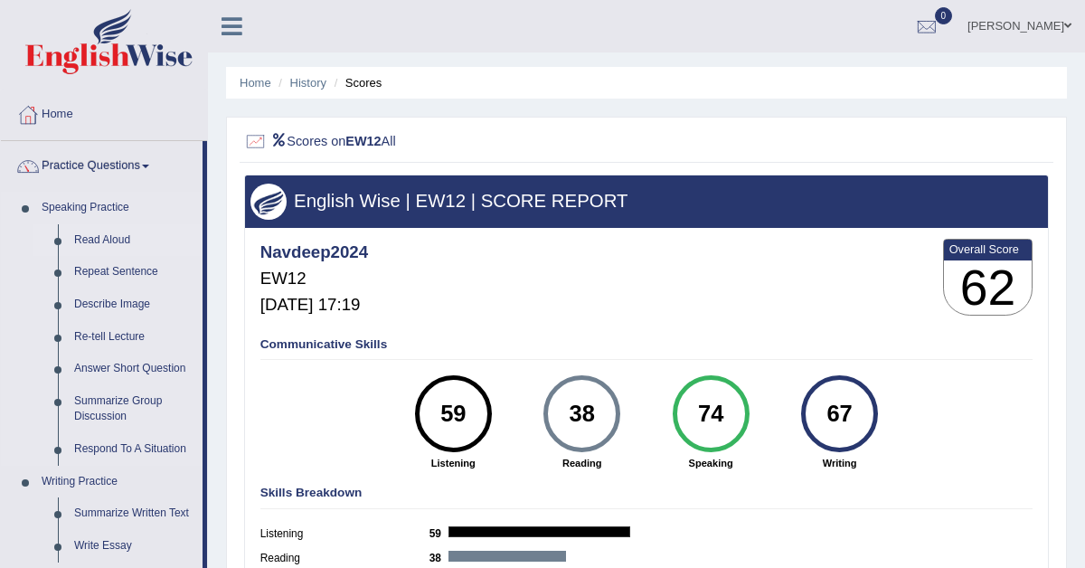
click at [100, 232] on link "Read Aloud" at bounding box center [134, 240] width 137 height 33
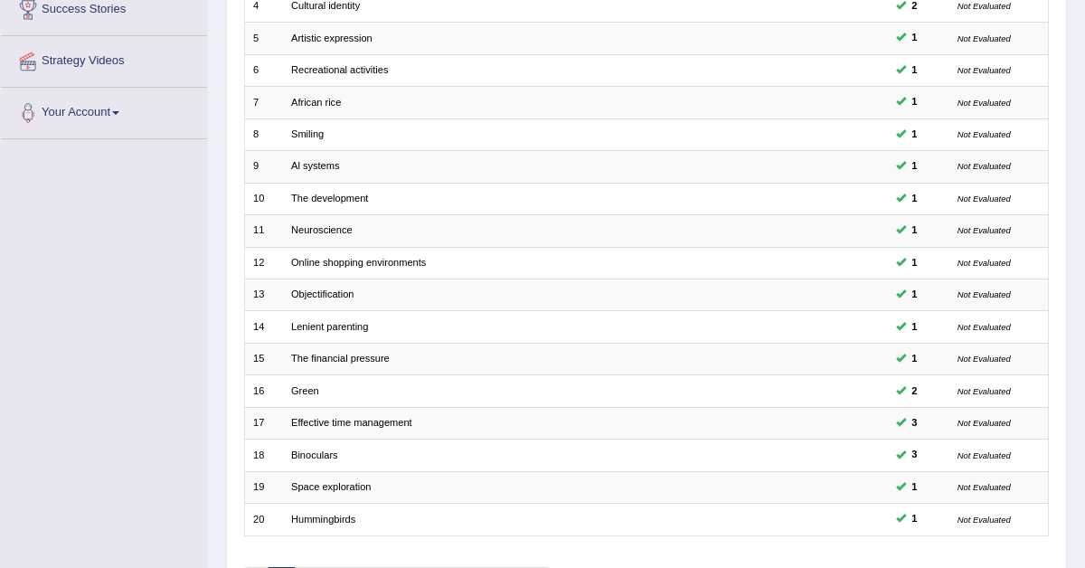
scroll to position [465, 0]
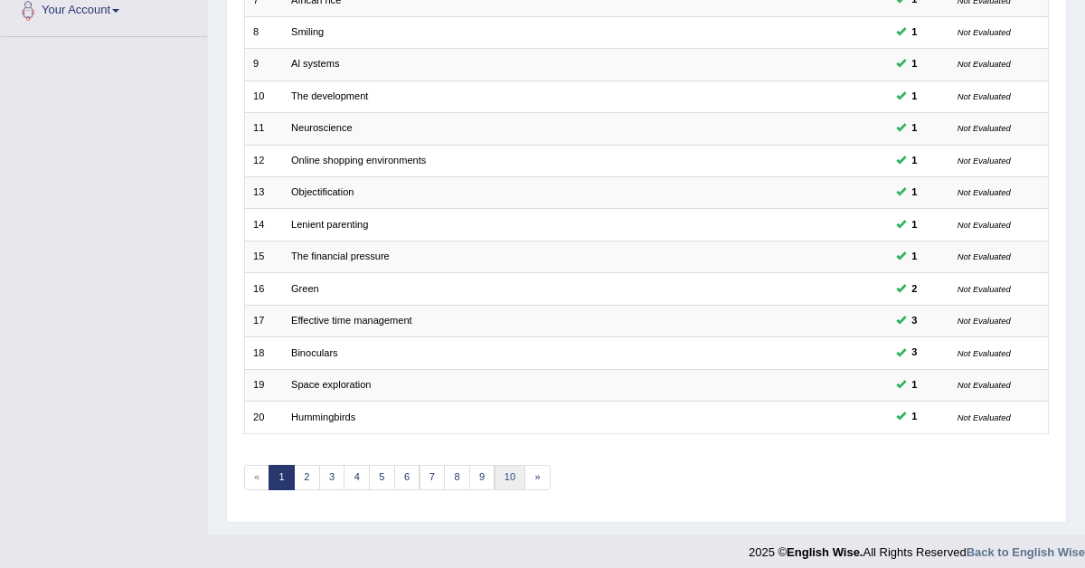
click at [496, 474] on link "10" at bounding box center [510, 477] width 32 height 25
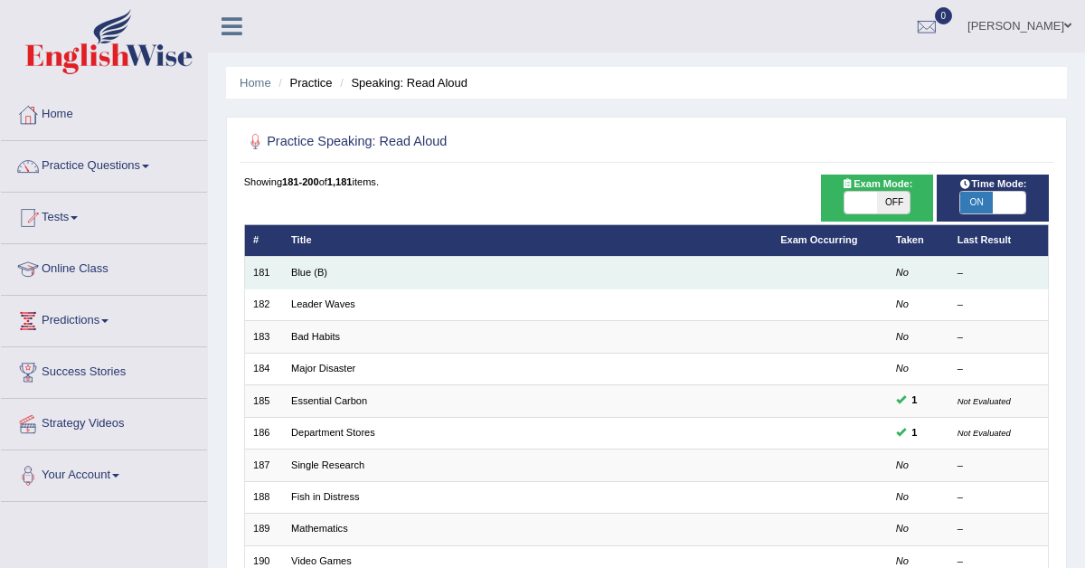
click at [306, 262] on td "Blue (B)" at bounding box center [527, 273] width 489 height 32
click at [300, 274] on link "Blue (B)" at bounding box center [309, 272] width 36 height 11
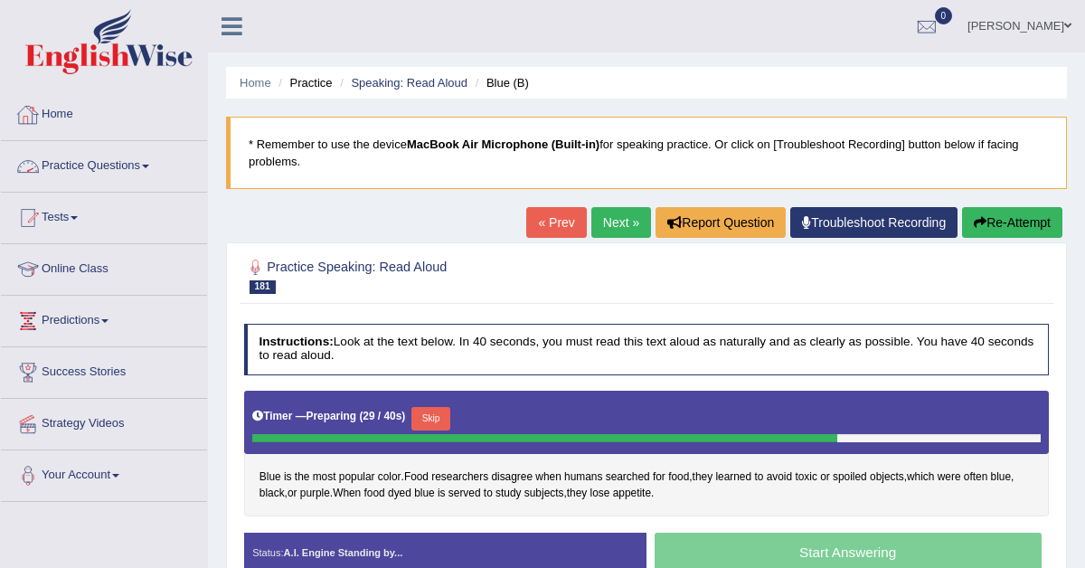
click at [102, 170] on link "Practice Questions" at bounding box center [104, 163] width 206 height 45
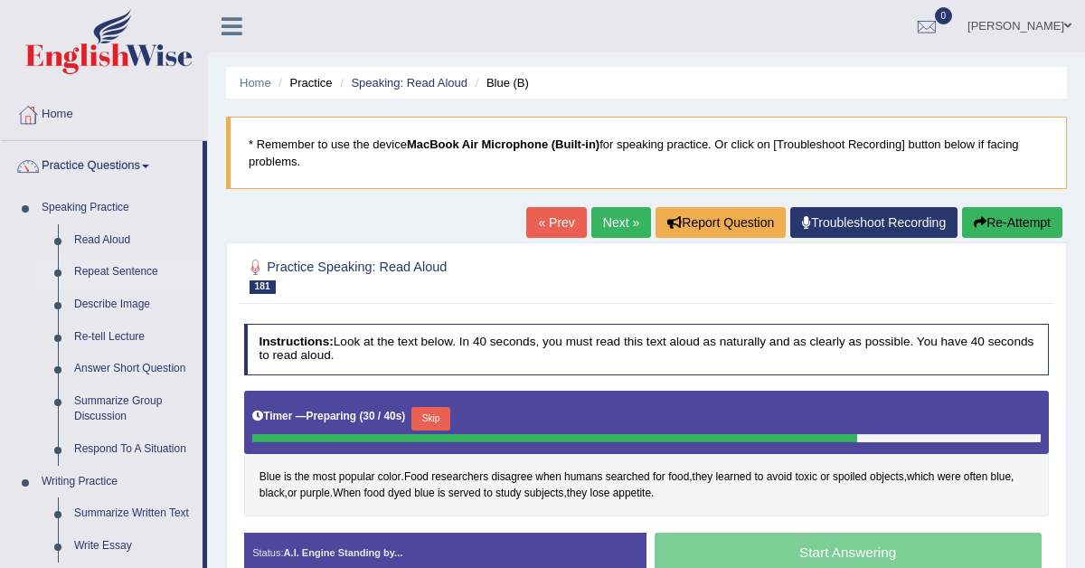
click at [90, 270] on link "Repeat Sentence" at bounding box center [134, 272] width 137 height 33
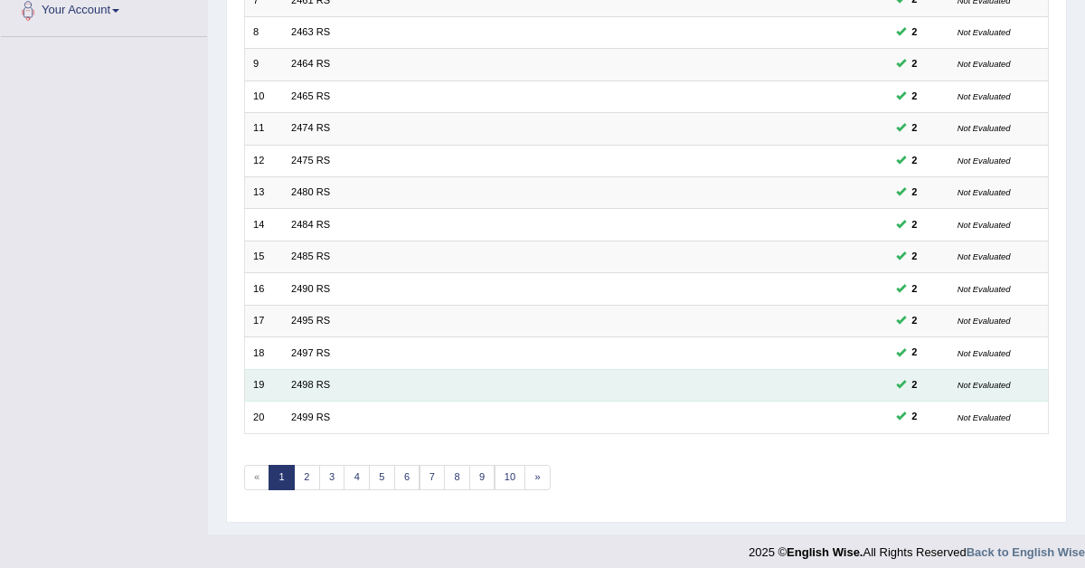
scroll to position [465, 0]
